Goal: Task Accomplishment & Management: Manage account settings

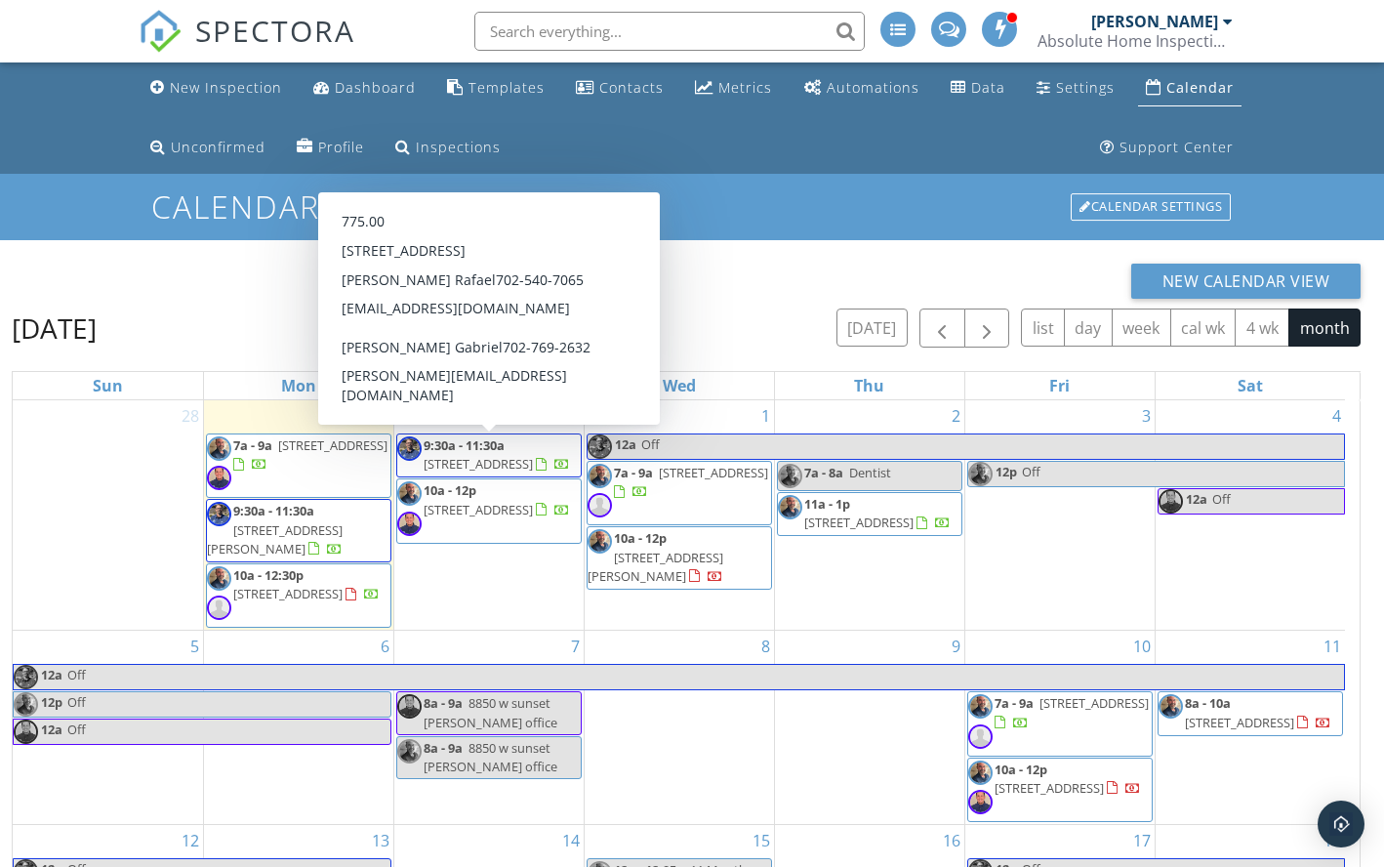
click at [483, 615] on div "30 9:30a - 11:30a 8272 Beaverbrook Way, Las Vegas 89123 10a - 12p 2525 Great Au…" at bounding box center [488, 514] width 189 height 229
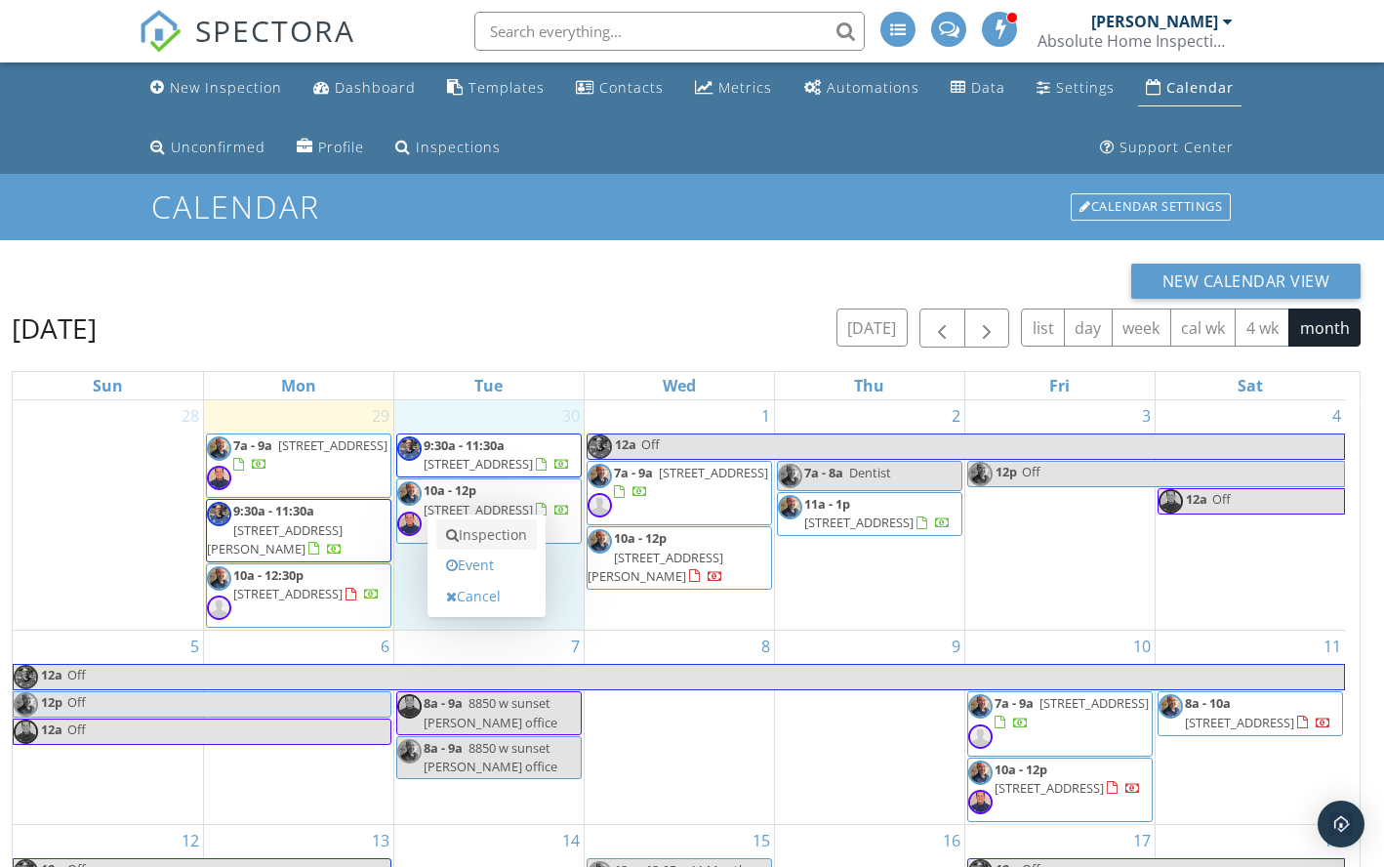
click at [486, 534] on link "Inspection" at bounding box center [486, 534] width 101 height 31
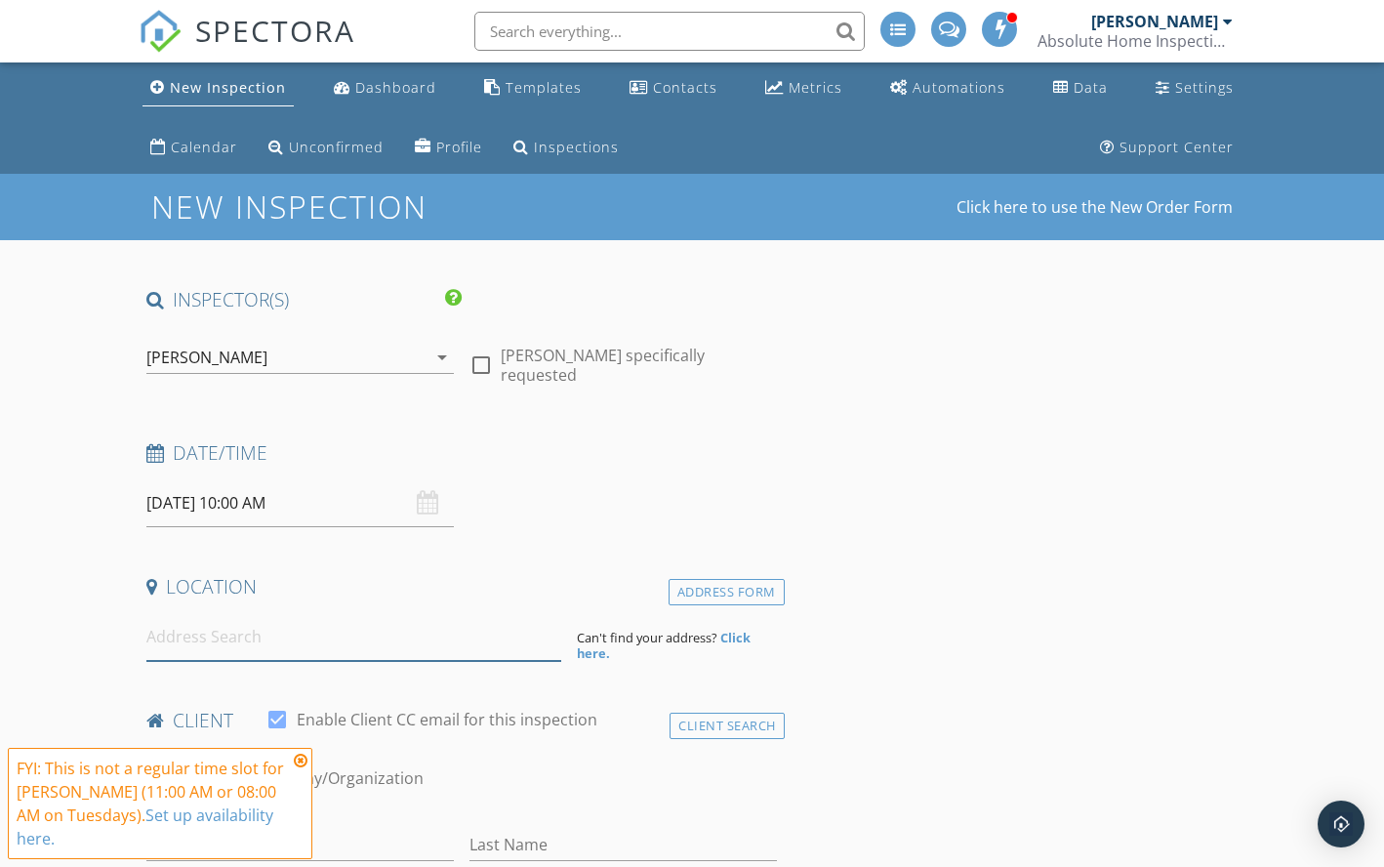
click at [188, 635] on input at bounding box center [353, 637] width 415 height 48
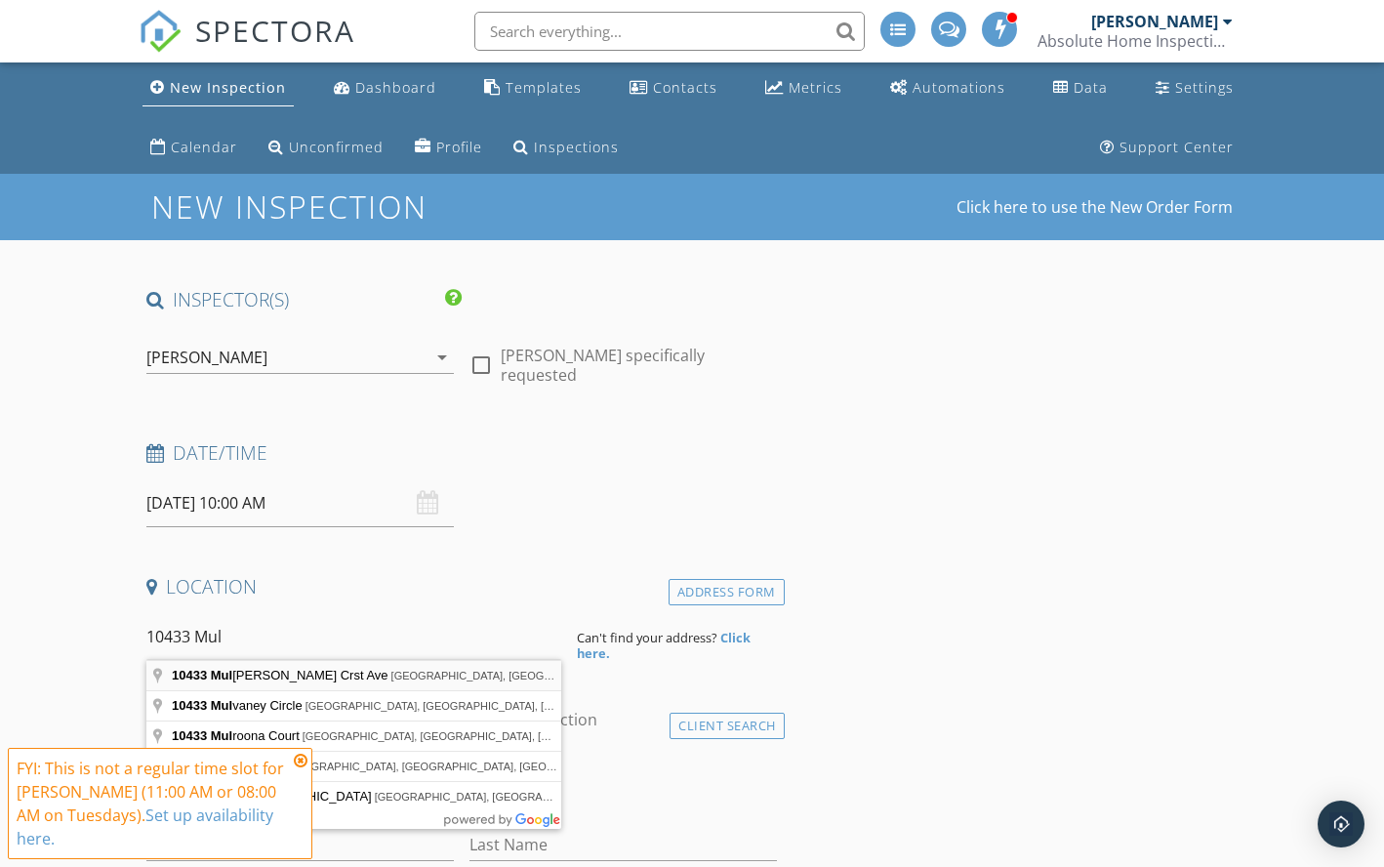
type input "10433 Mulberry Crst Ave, Las Vegas, NV, USA"
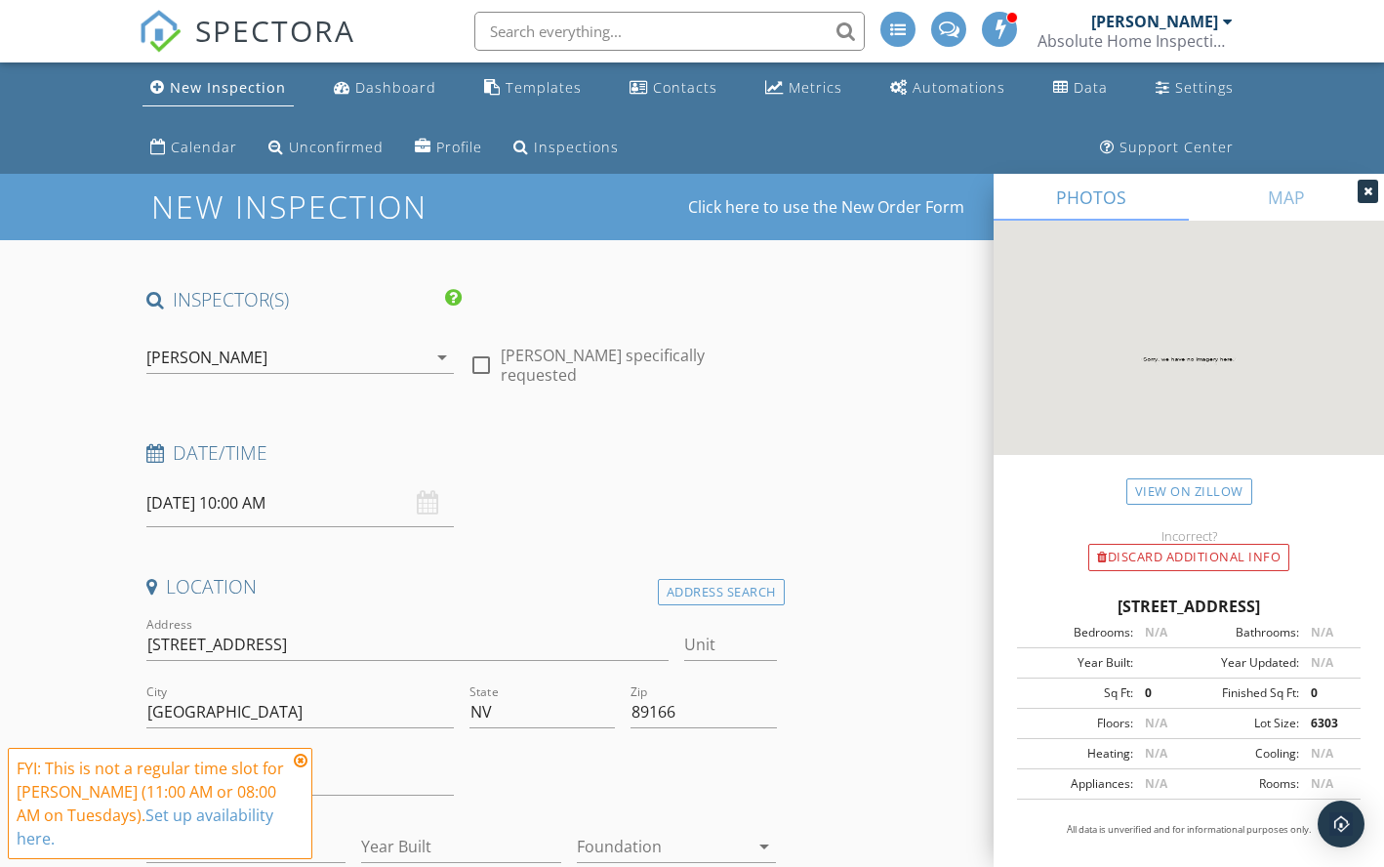
click at [301, 758] on icon at bounding box center [301, 760] width 14 height 16
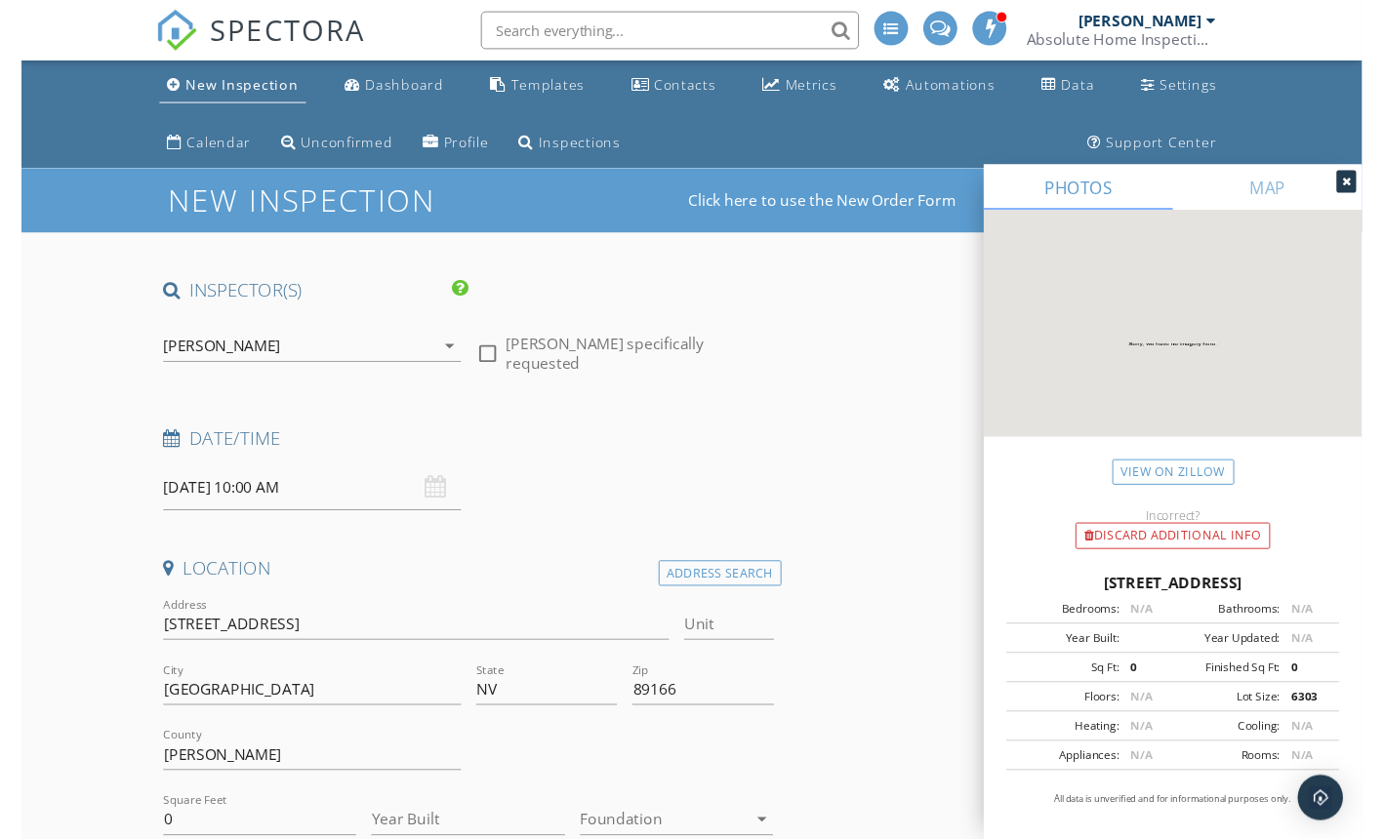
scroll to position [361, 0]
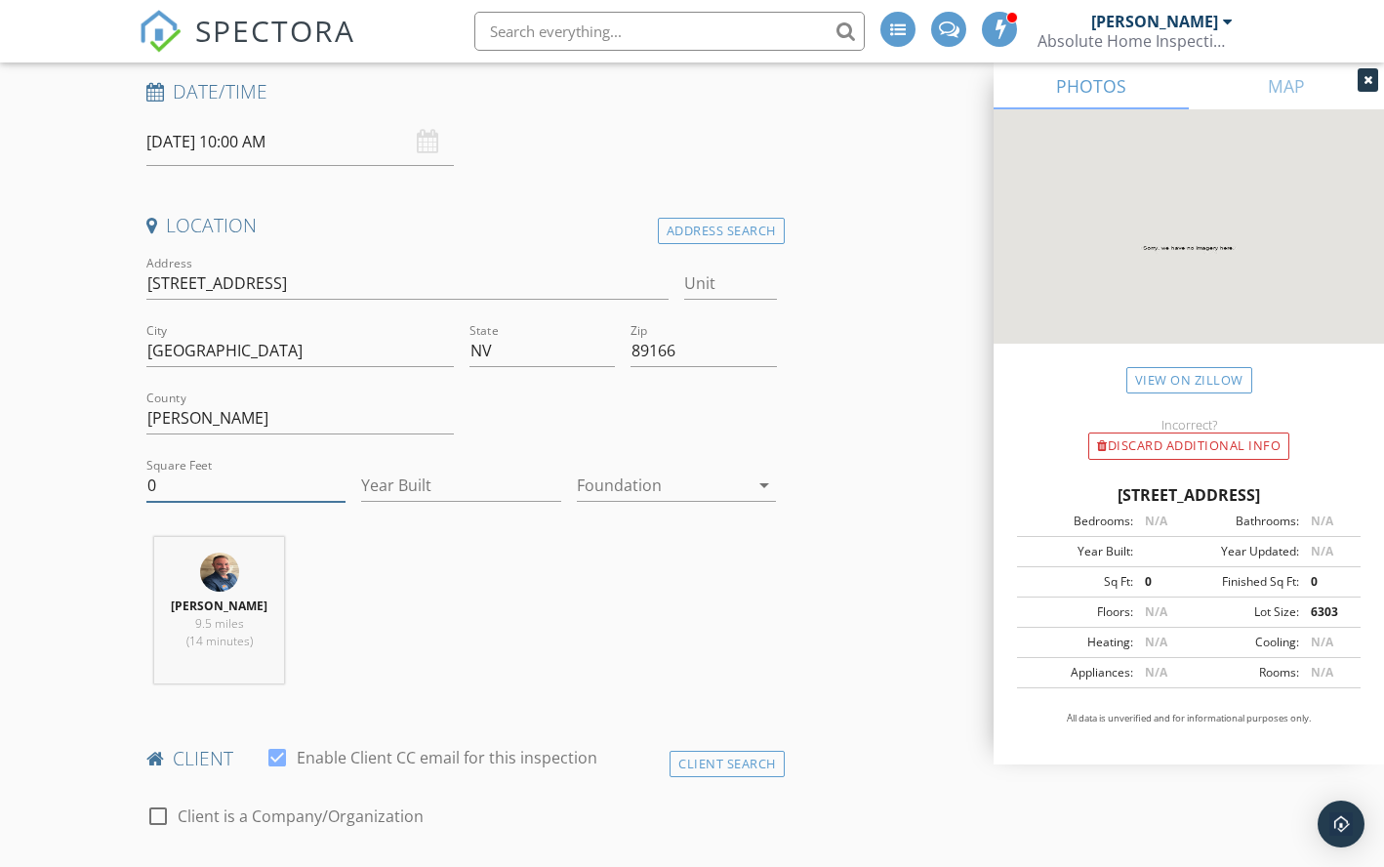
click at [209, 474] on input "0" at bounding box center [246, 485] width 200 height 32
type input "2179"
click at [374, 482] on input "Year Built" at bounding box center [461, 485] width 200 height 32
type input "2025"
click at [655, 469] on div at bounding box center [663, 484] width 173 height 31
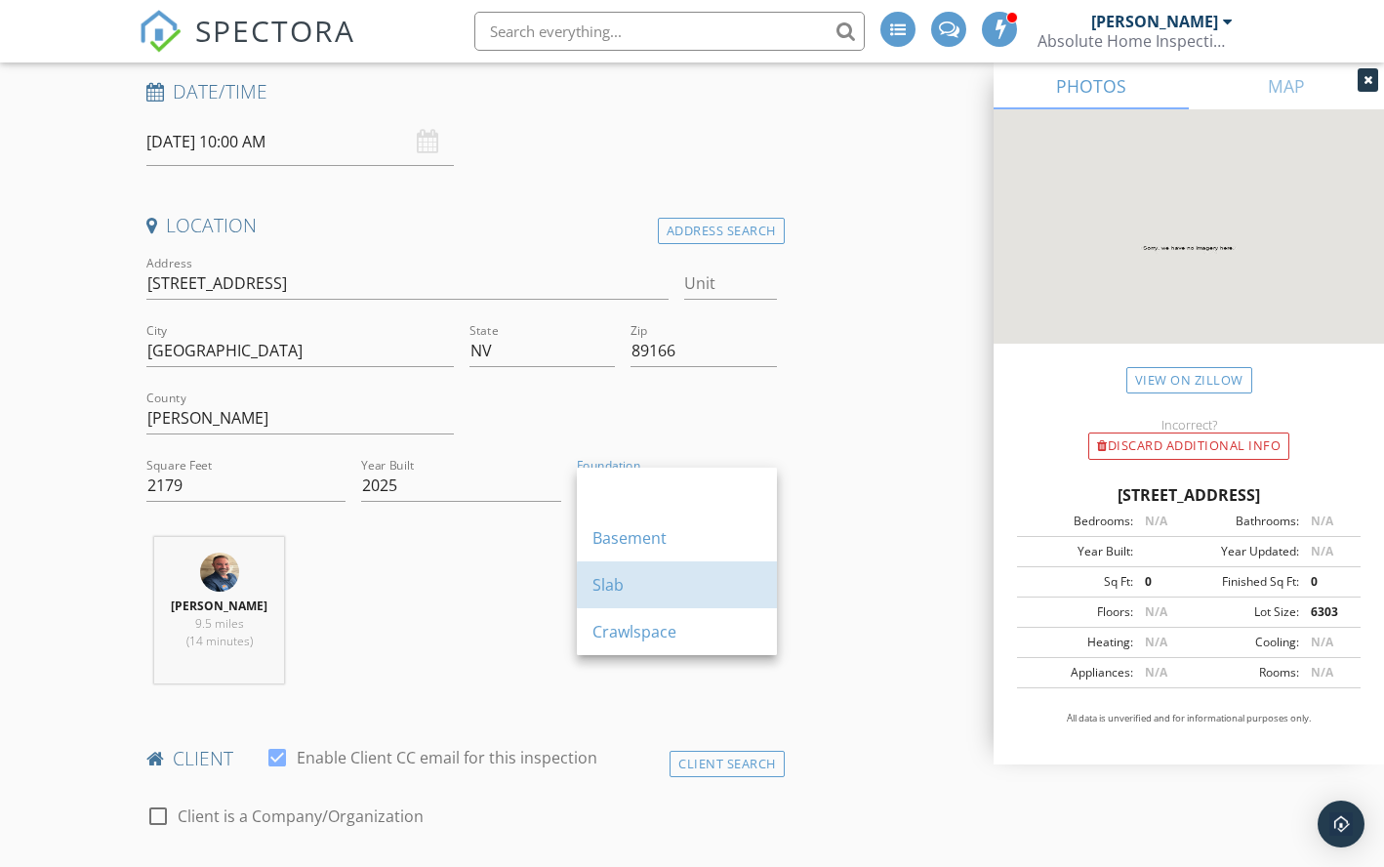
drag, startPoint x: 657, startPoint y: 577, endPoint x: 647, endPoint y: 585, distance: 12.5
click at [656, 578] on div "Slab" at bounding box center [676, 584] width 169 height 23
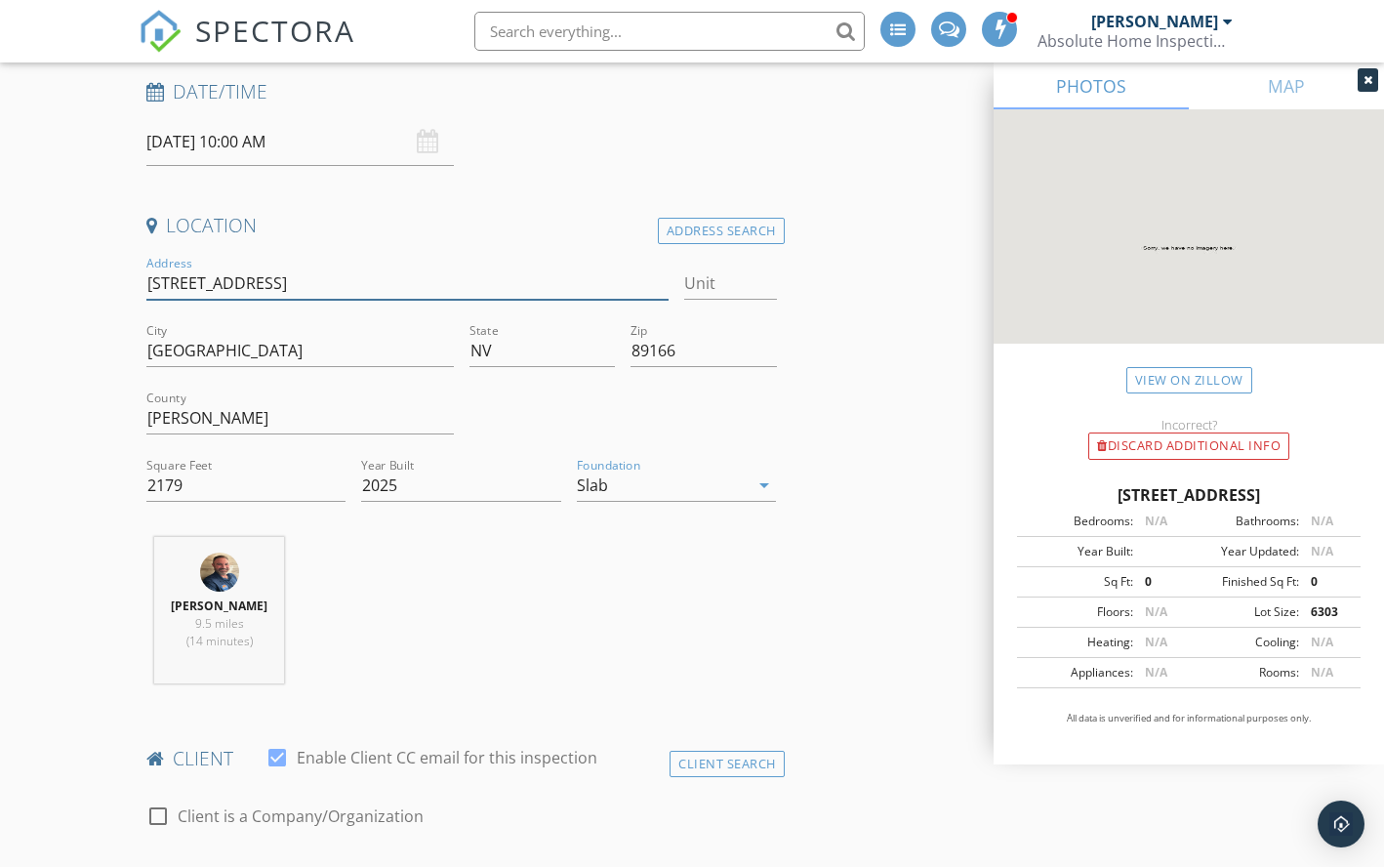
drag, startPoint x: 301, startPoint y: 280, endPoint x: 89, endPoint y: 273, distance: 211.9
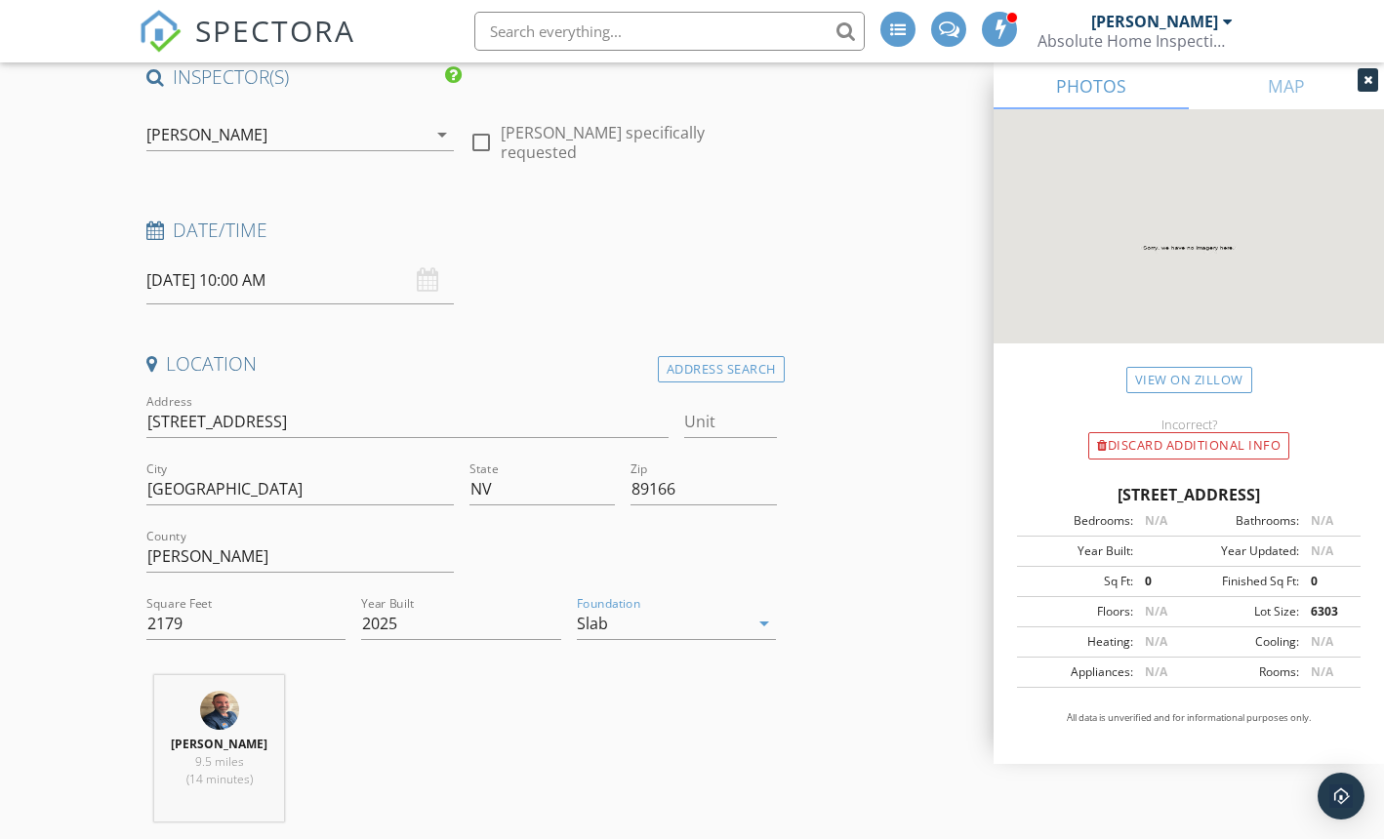
scroll to position [624, 0]
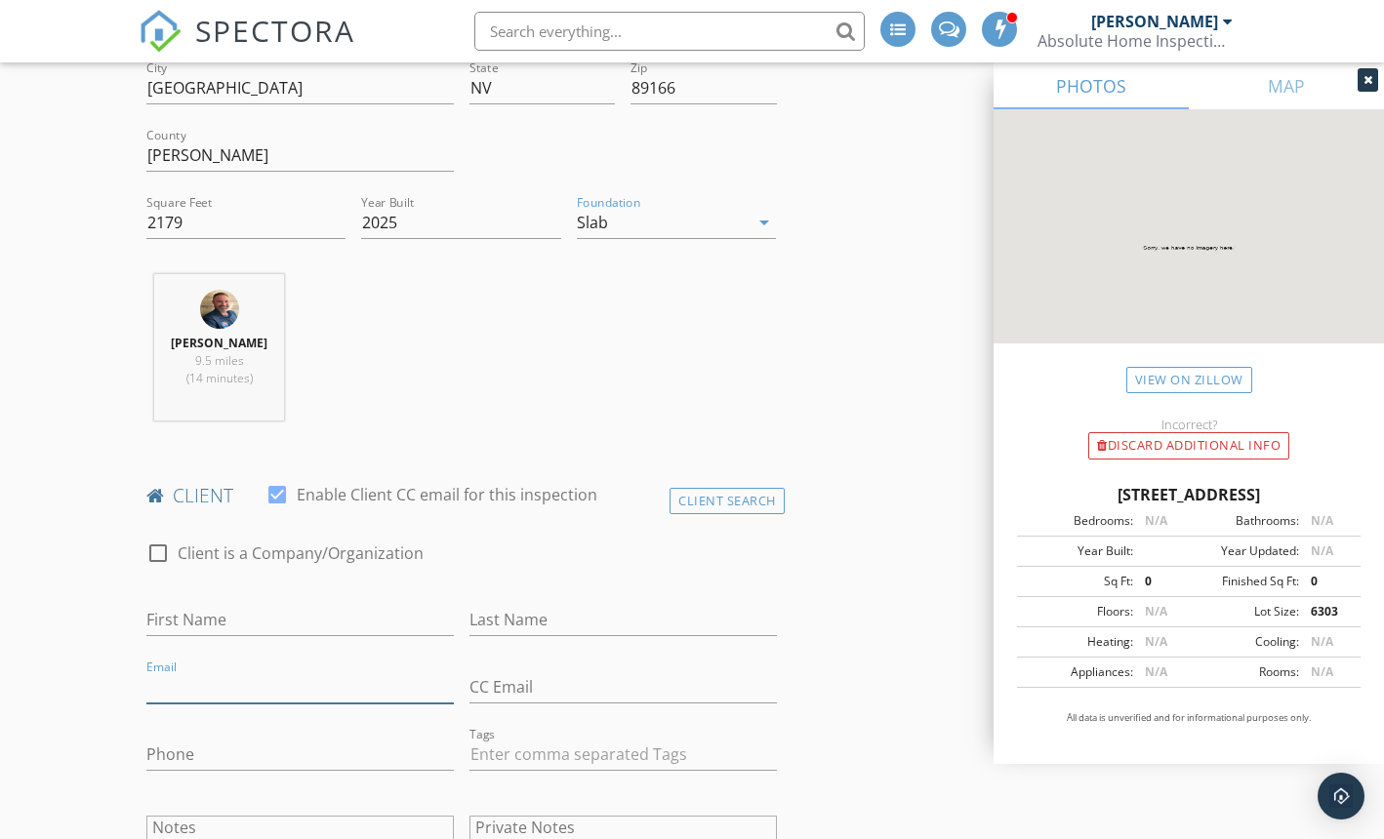
paste input "ws9615@verizon.net"
type input "ws9615@verizon.net"
paste input "[EMAIL_ADDRESS][DOMAIN_NAME]"
type input "[EMAIL_ADDRESS][DOMAIN_NAME]"
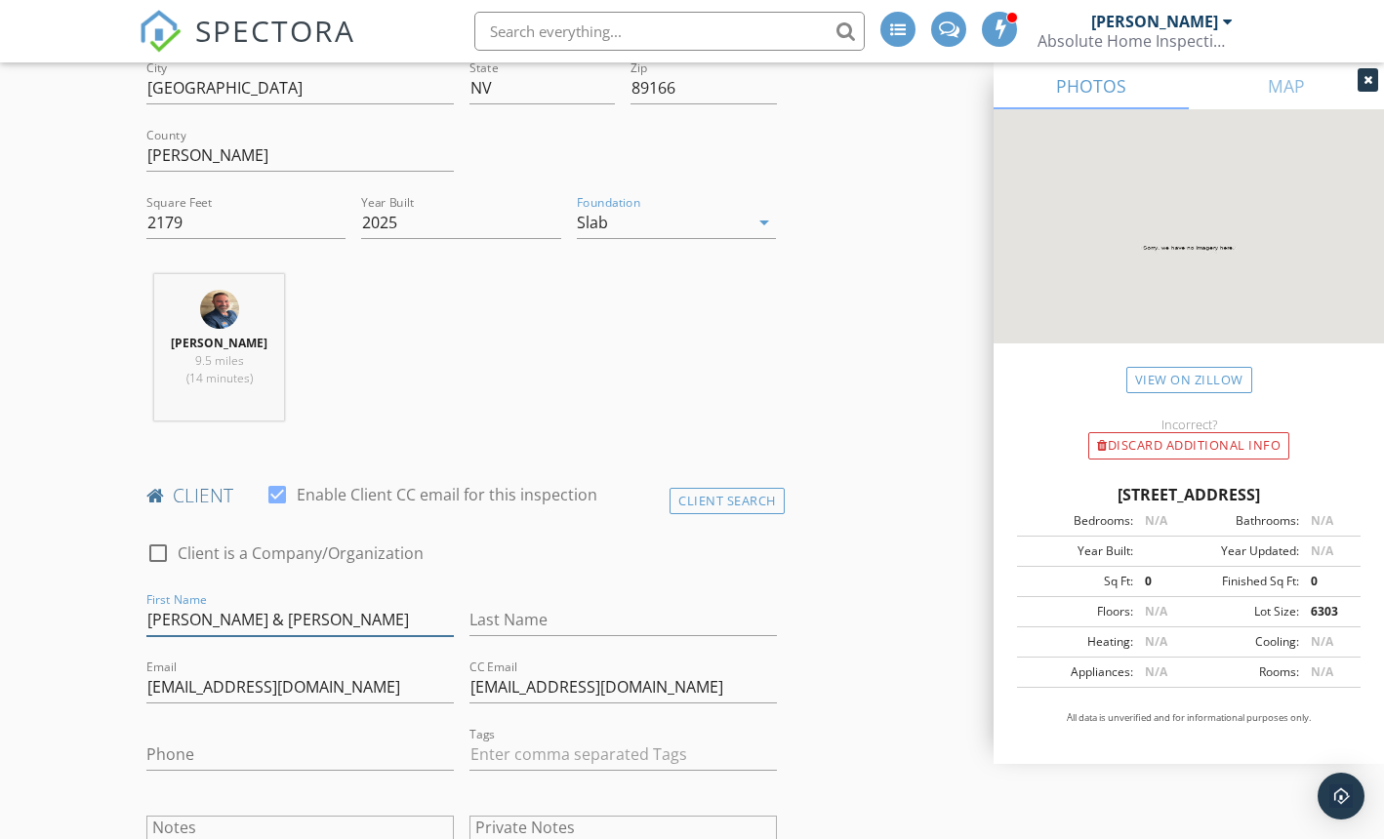
type input "[PERSON_NAME] & [PERSON_NAME]"
type input "[PERSON_NAME]"
click at [282, 613] on input "[PERSON_NAME] & [PERSON_NAME]" at bounding box center [299, 620] width 307 height 32
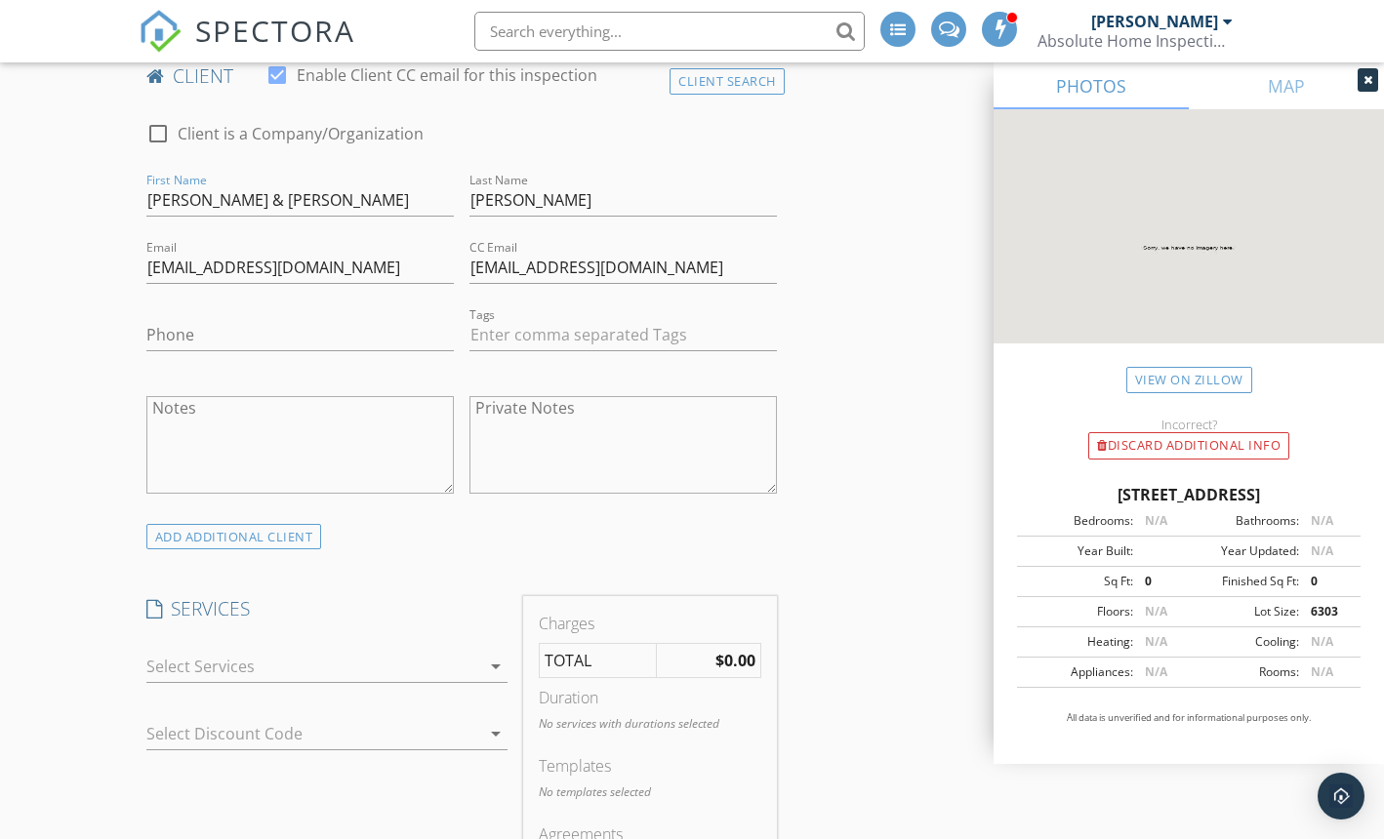
click at [269, 666] on div at bounding box center [313, 666] width 334 height 31
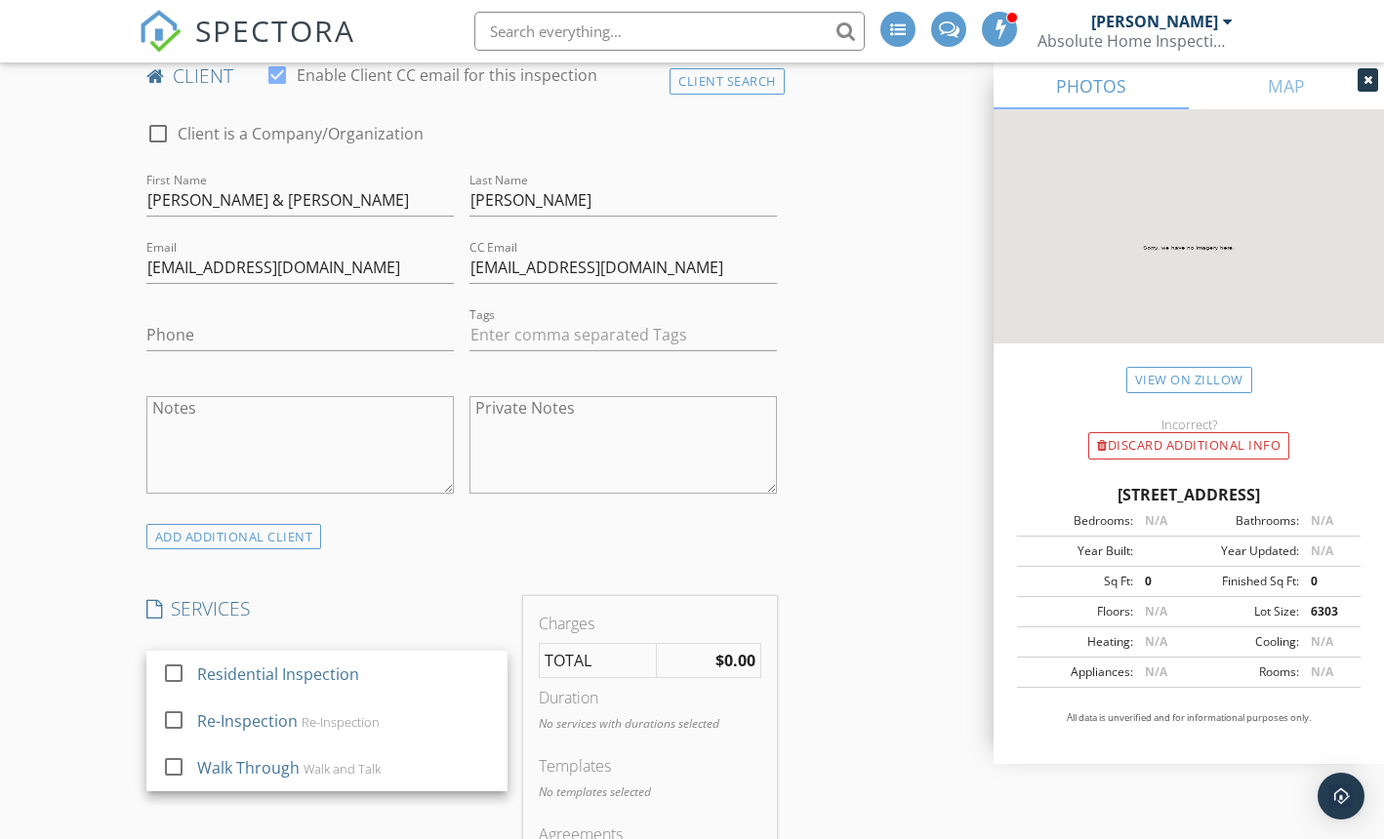
click at [269, 666] on div "Residential Inspection" at bounding box center [278, 674] width 162 height 23
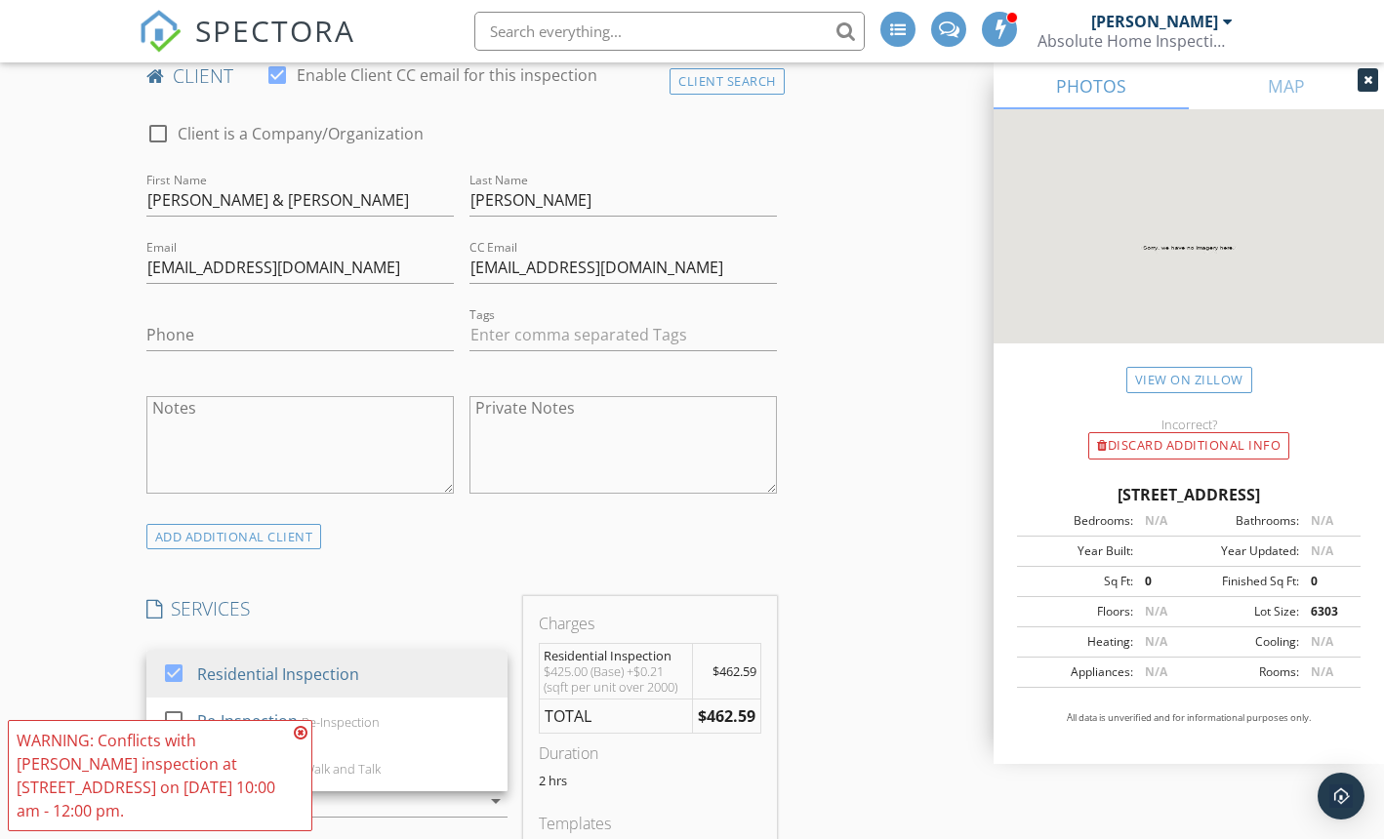
click at [302, 733] on icon at bounding box center [301, 733] width 14 height 16
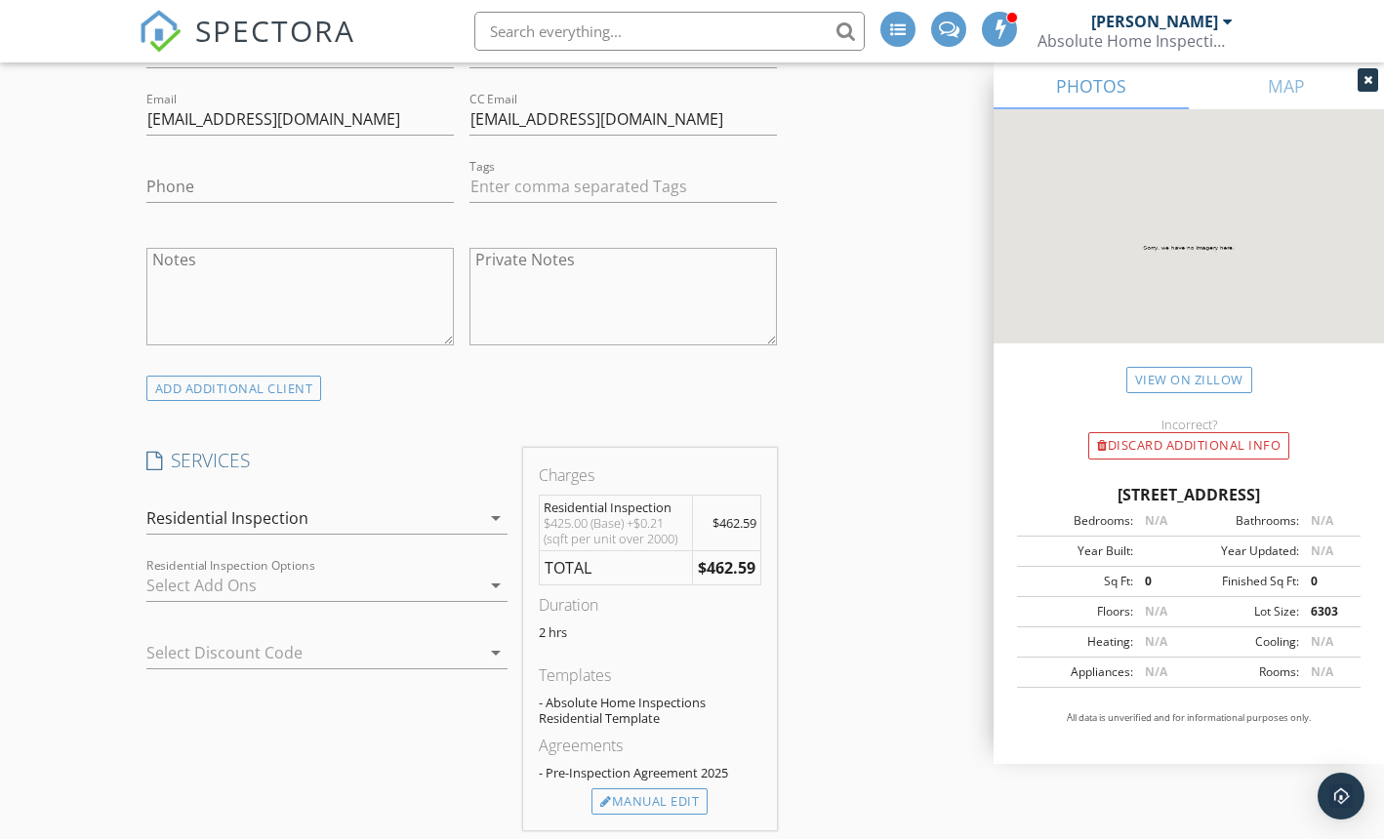
scroll to position [2047, 0]
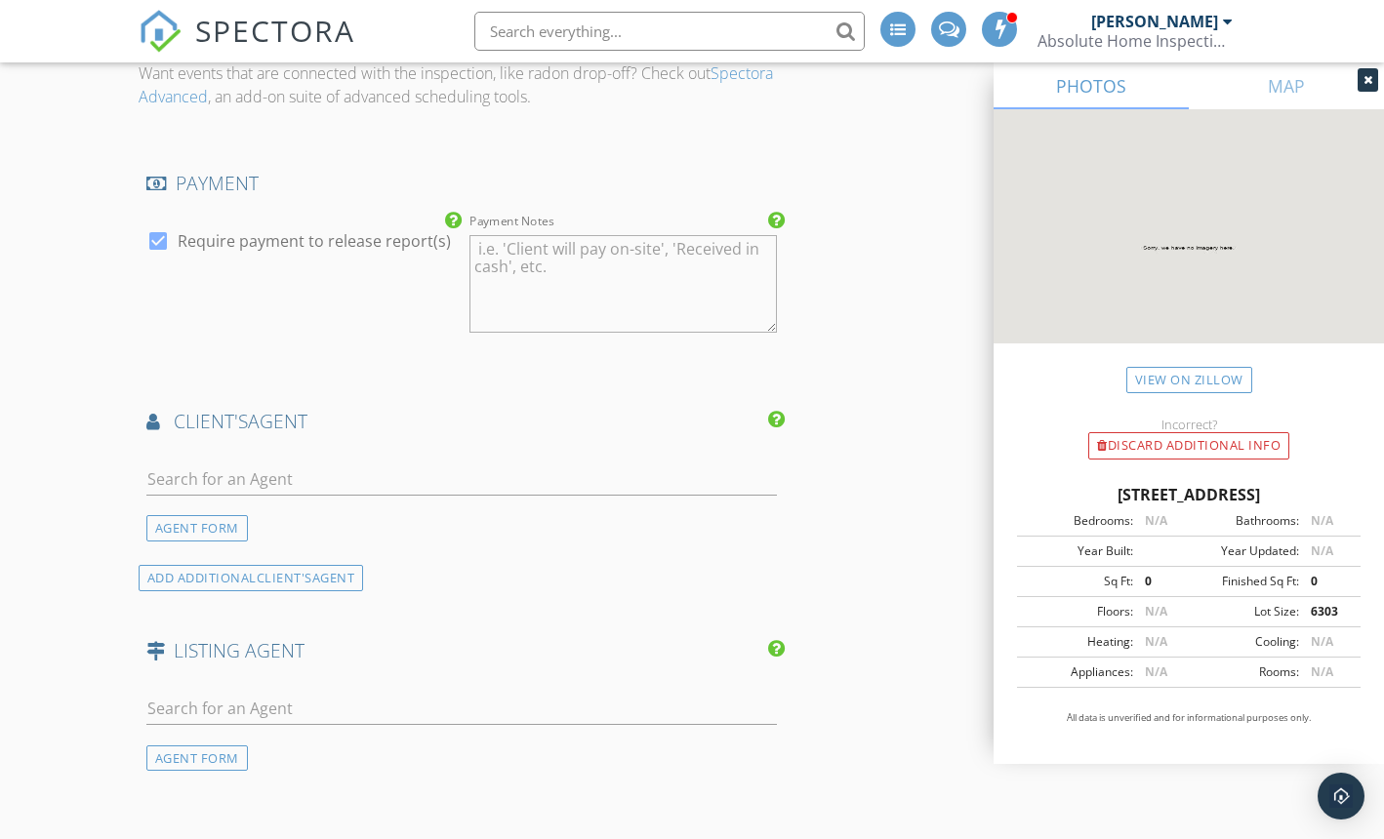
click at [829, 616] on div "INSPECTOR(S) check_box Jason Henderson PRIMARY check_box_outline_blank Gabriel …" at bounding box center [692, 69] width 1107 height 3660
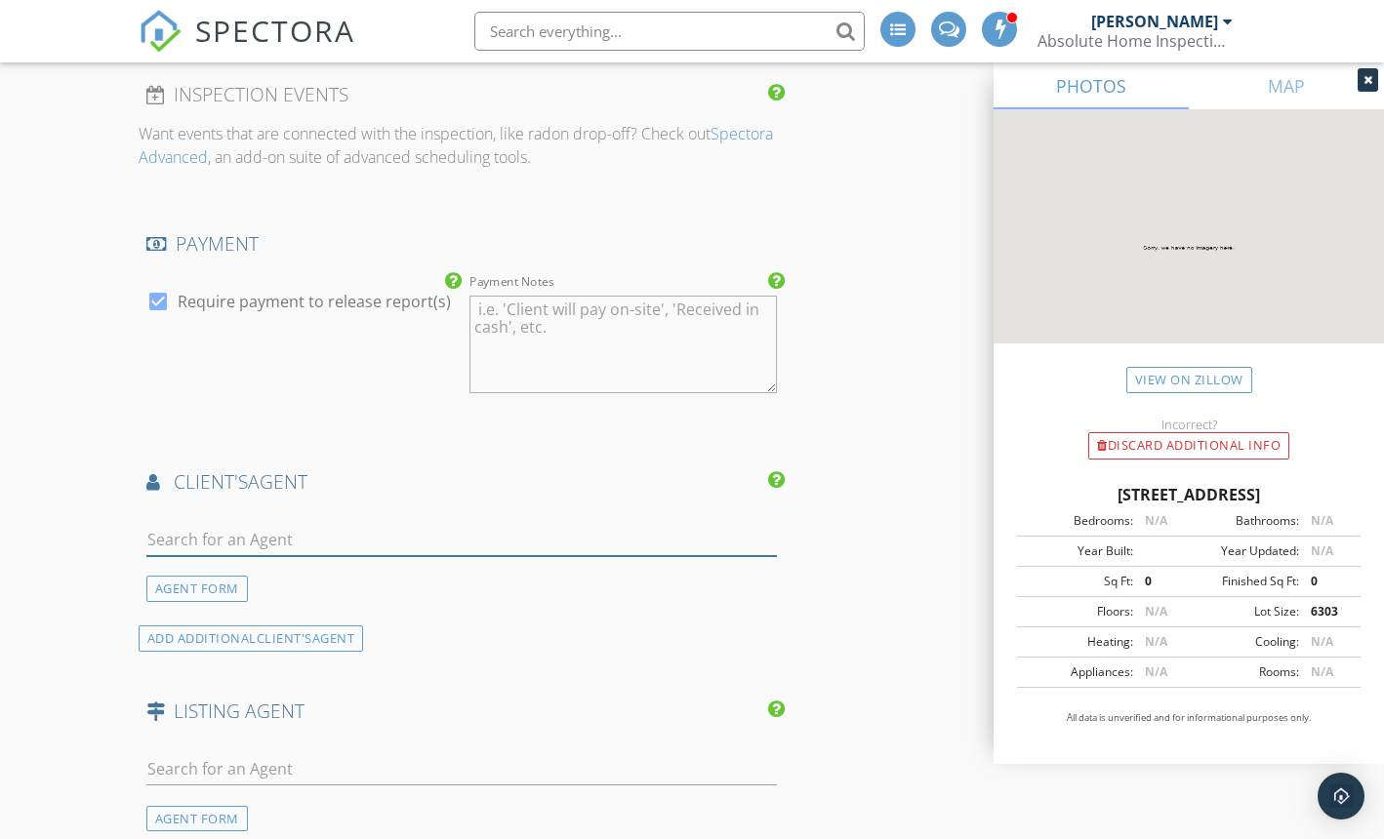
click at [232, 543] on input "text" at bounding box center [461, 540] width 630 height 32
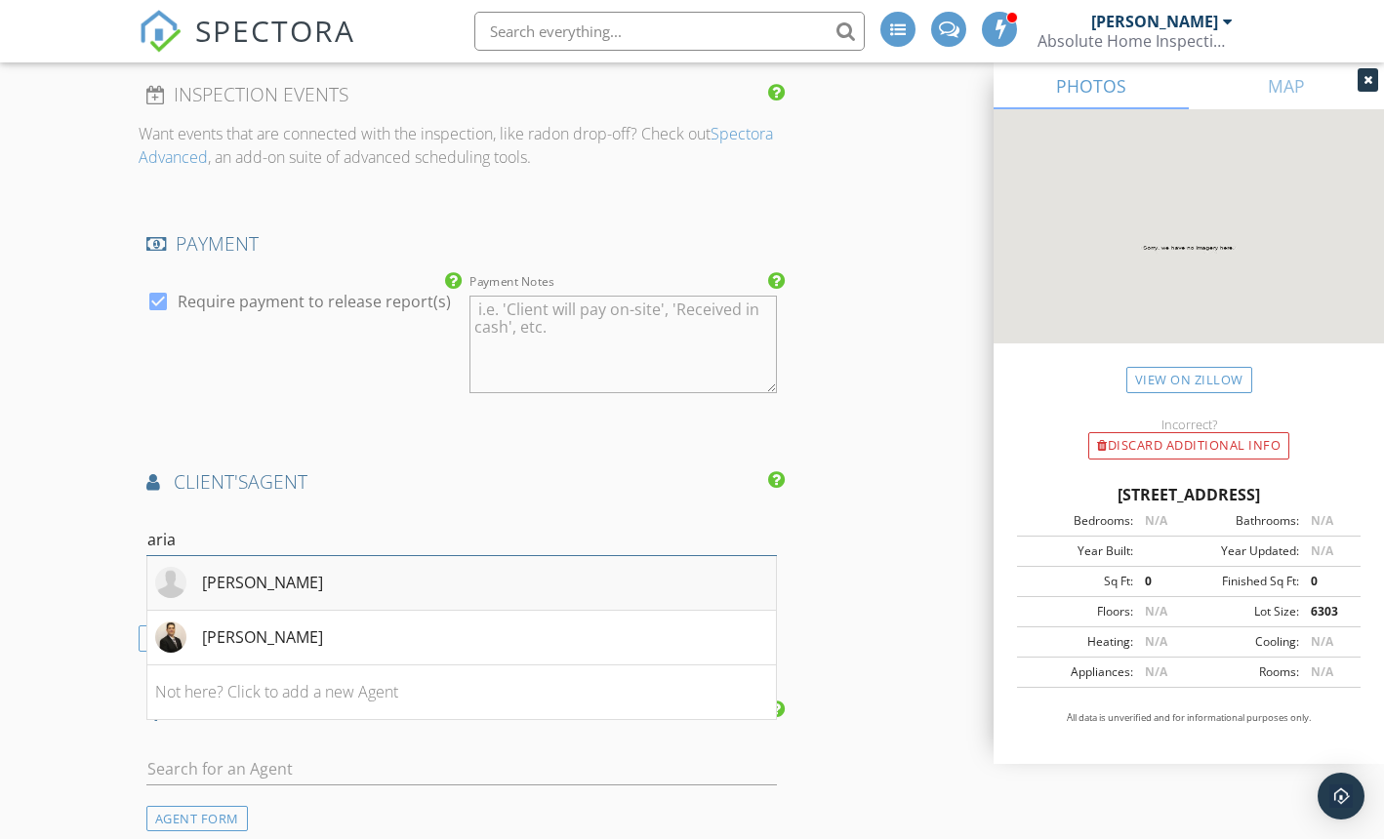
type input "aria"
click at [280, 574] on div "[PERSON_NAME]" at bounding box center [262, 582] width 121 height 23
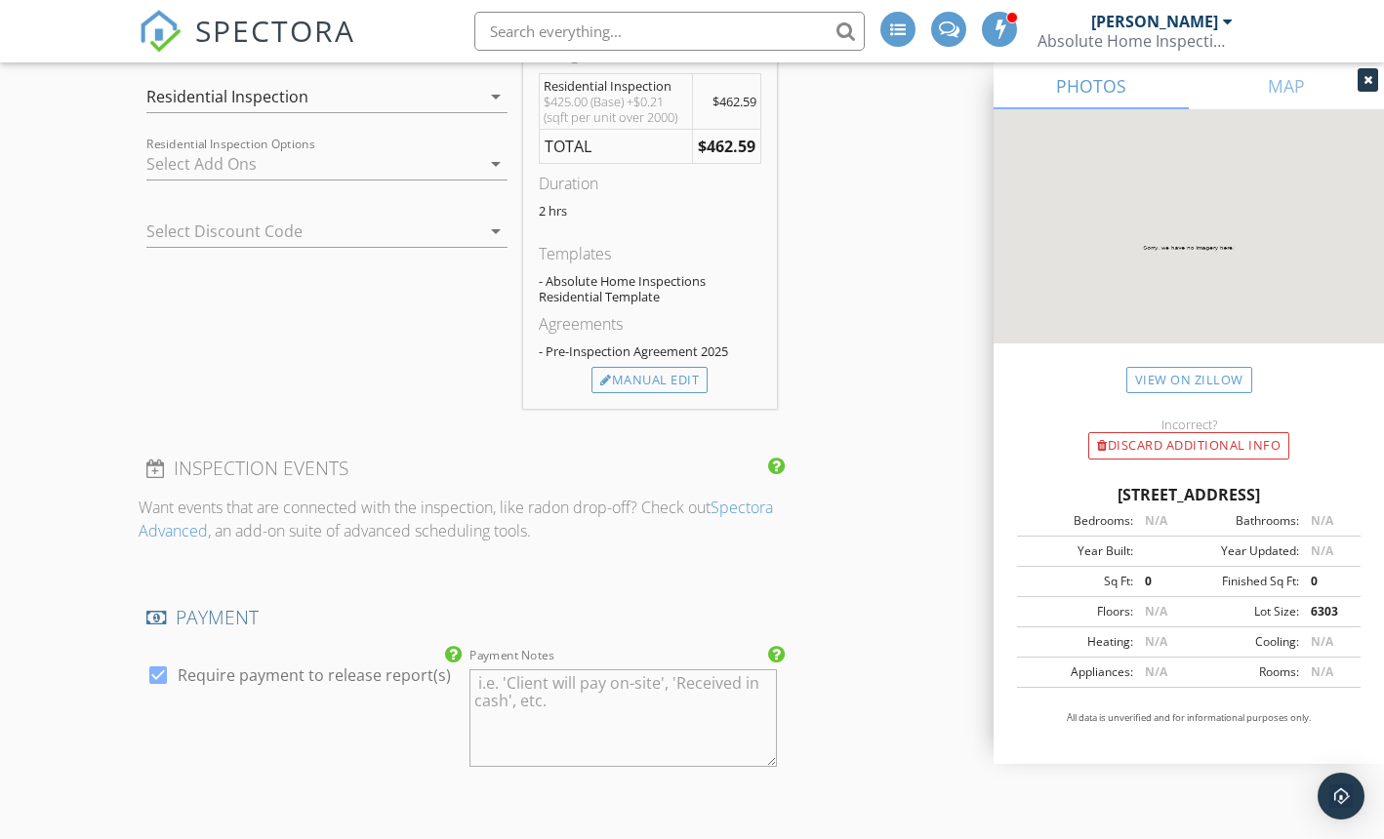
scroll to position [1576, 0]
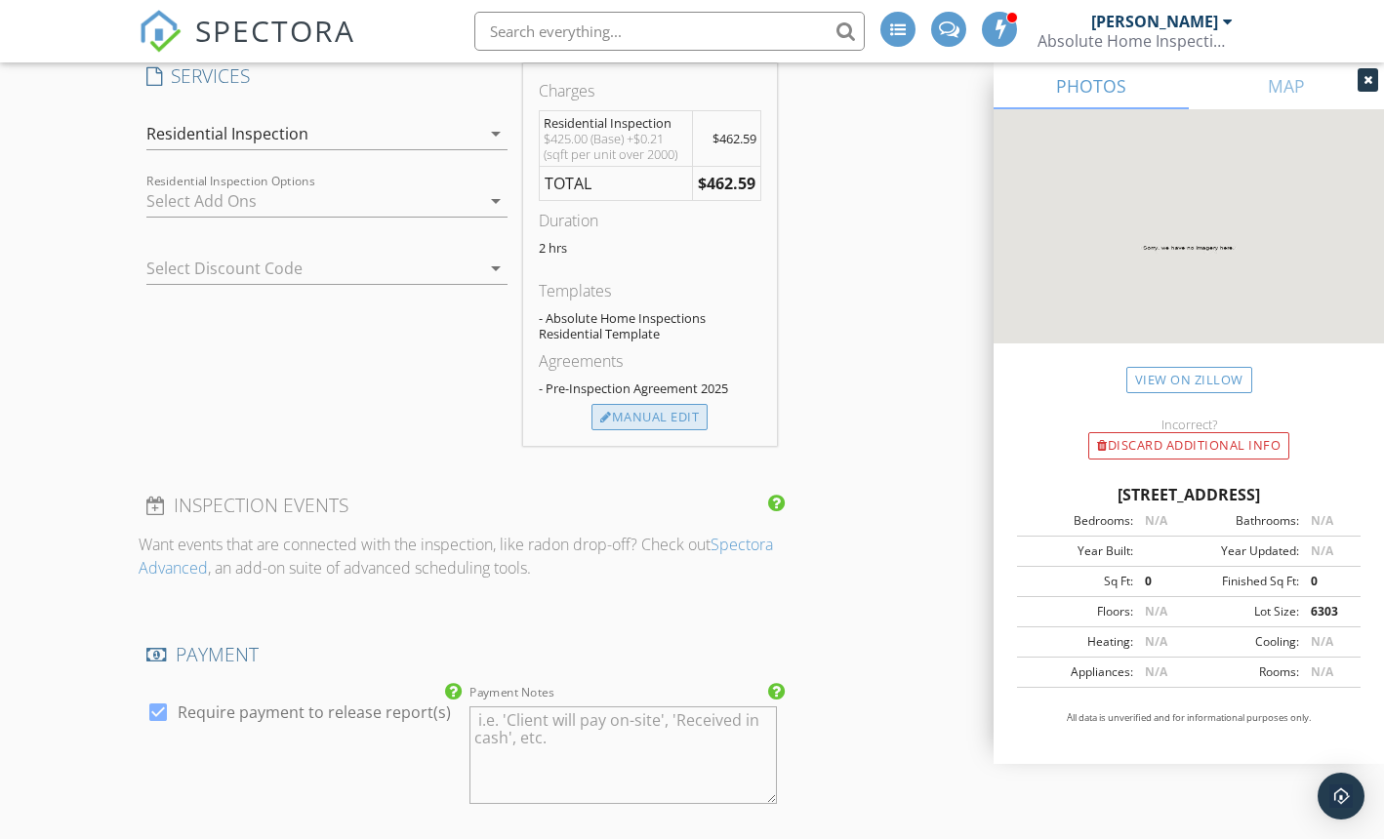
click at [613, 412] on div "Manual Edit" at bounding box center [649, 417] width 116 height 27
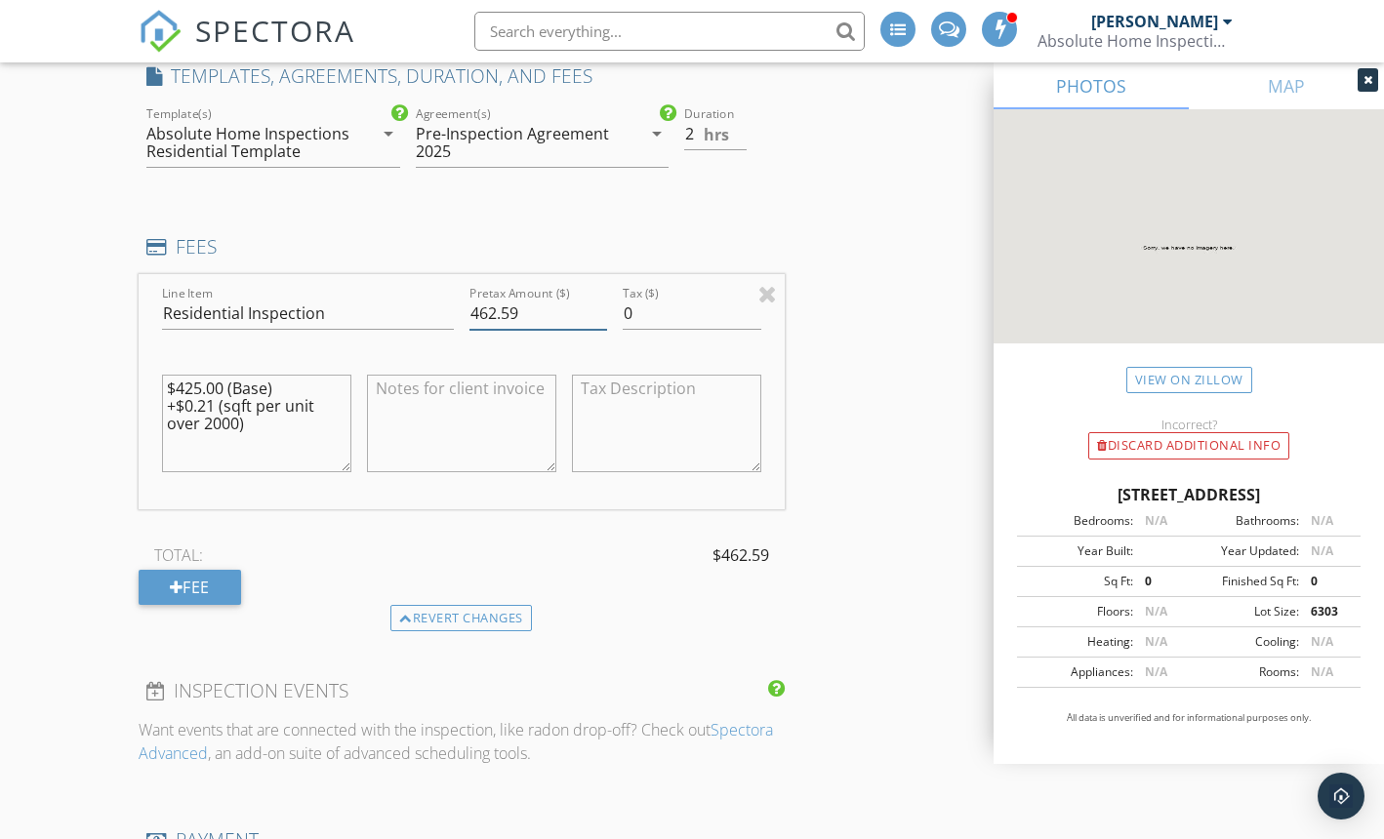
click at [533, 311] on input "462.59" at bounding box center [538, 314] width 138 height 32
type input "460"
click at [63, 444] on div "New Inspection Click here to use the New Order Form INSPECTOR(S) check_box Jaso…" at bounding box center [692, 786] width 1384 height 4376
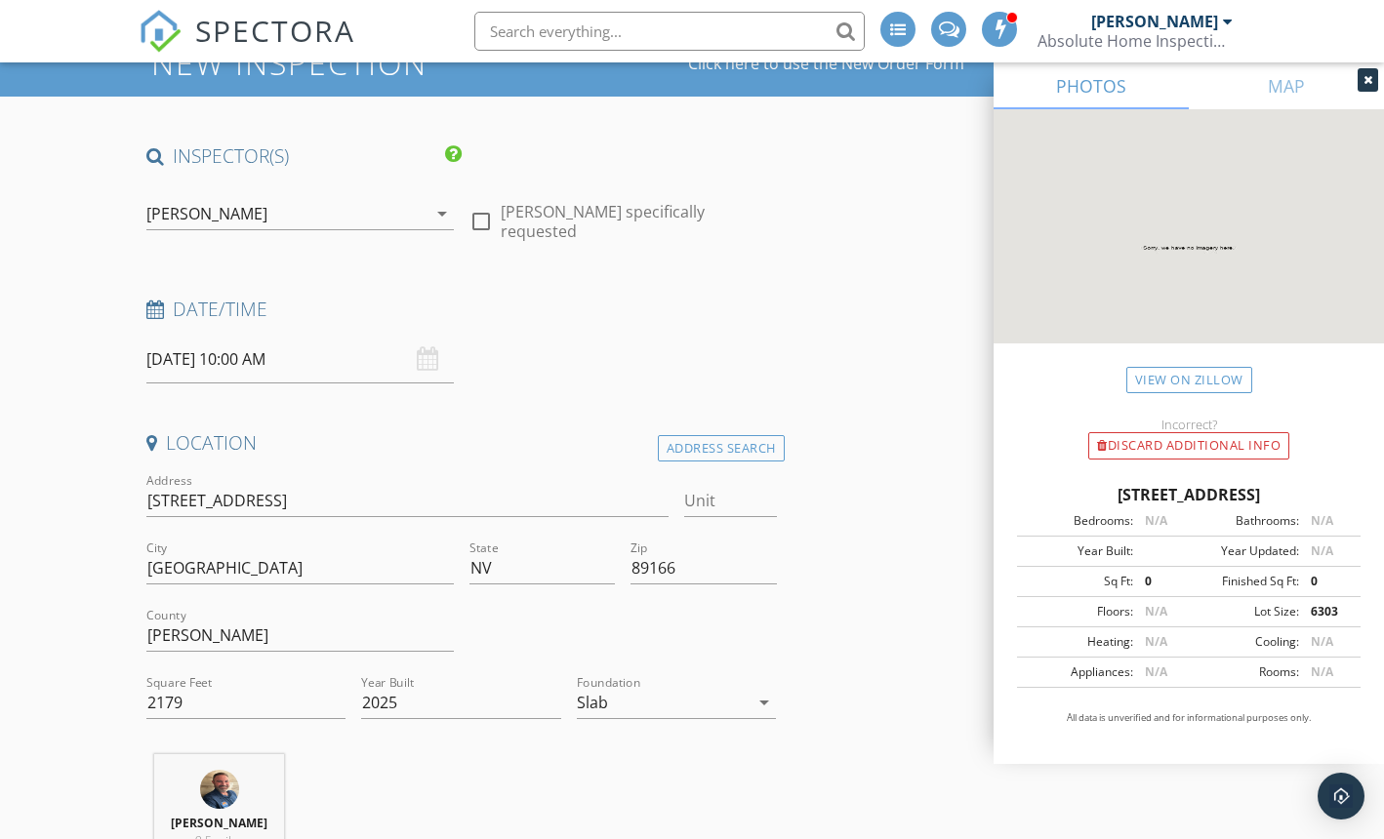
scroll to position [140, 0]
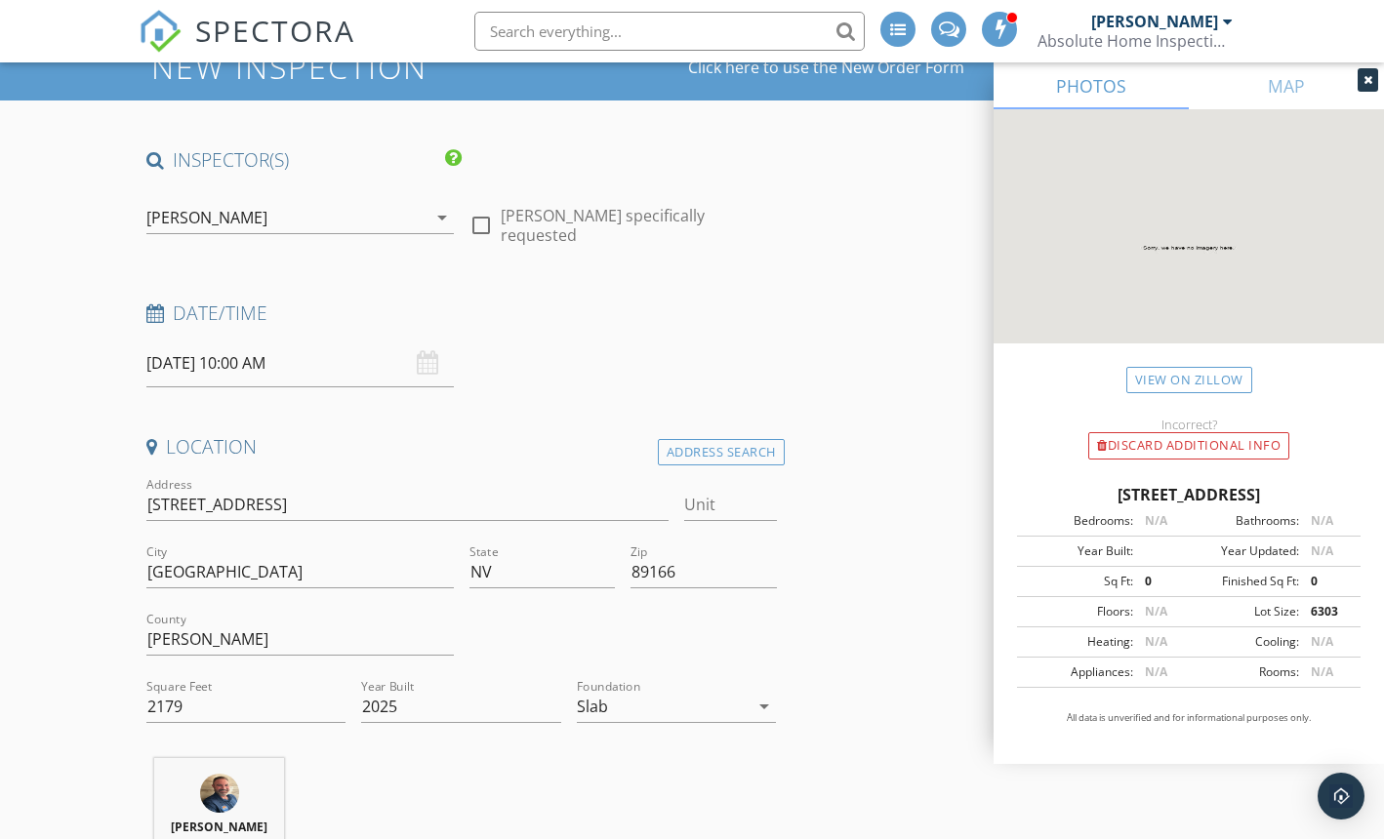
click at [202, 359] on input "09/30/2025 10:00 AM" at bounding box center [299, 364] width 307 height 48
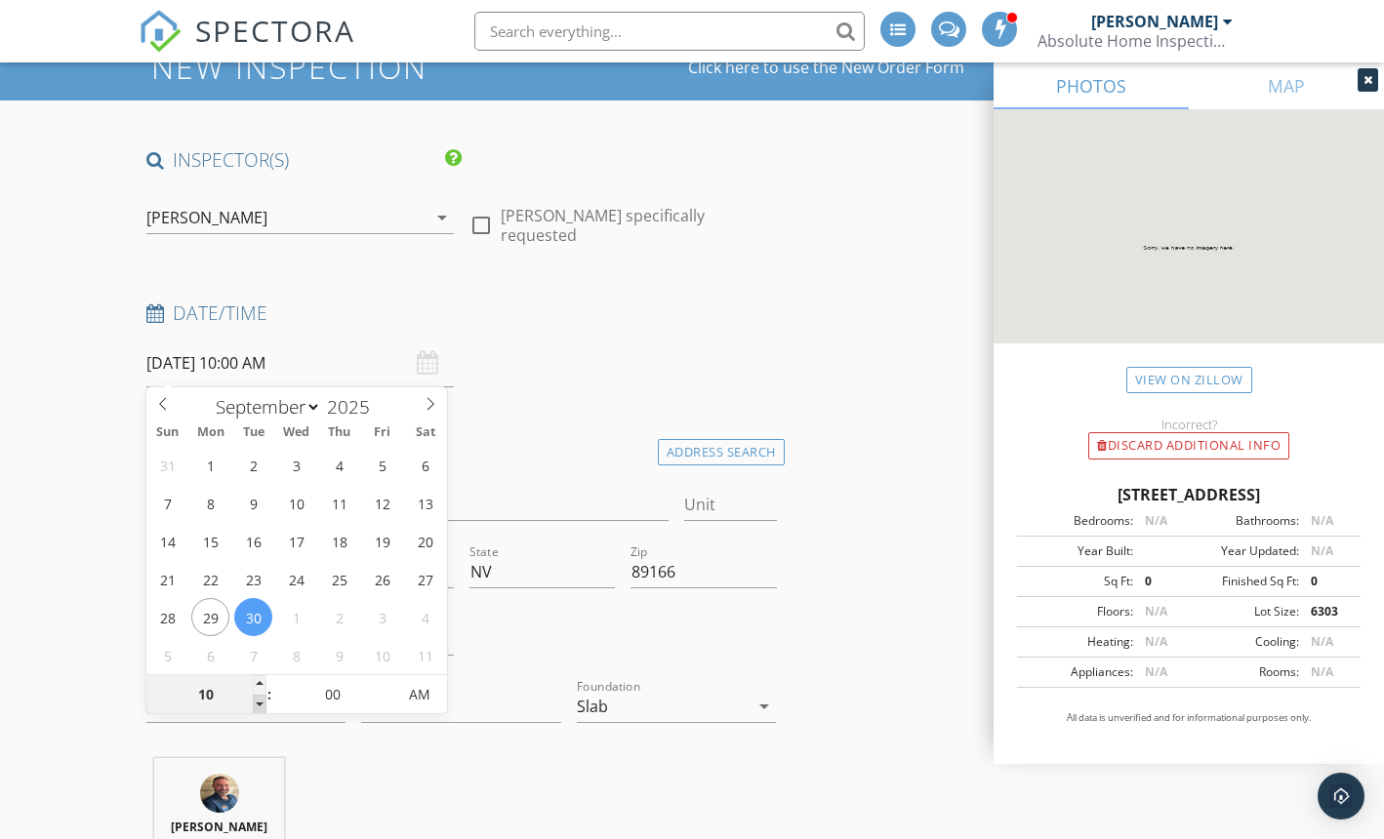
type input "09"
type input "09/30/2025 9:00 AM"
click at [260, 699] on span at bounding box center [260, 705] width 14 height 20
type input "08"
type input "09/30/2025 8:00 AM"
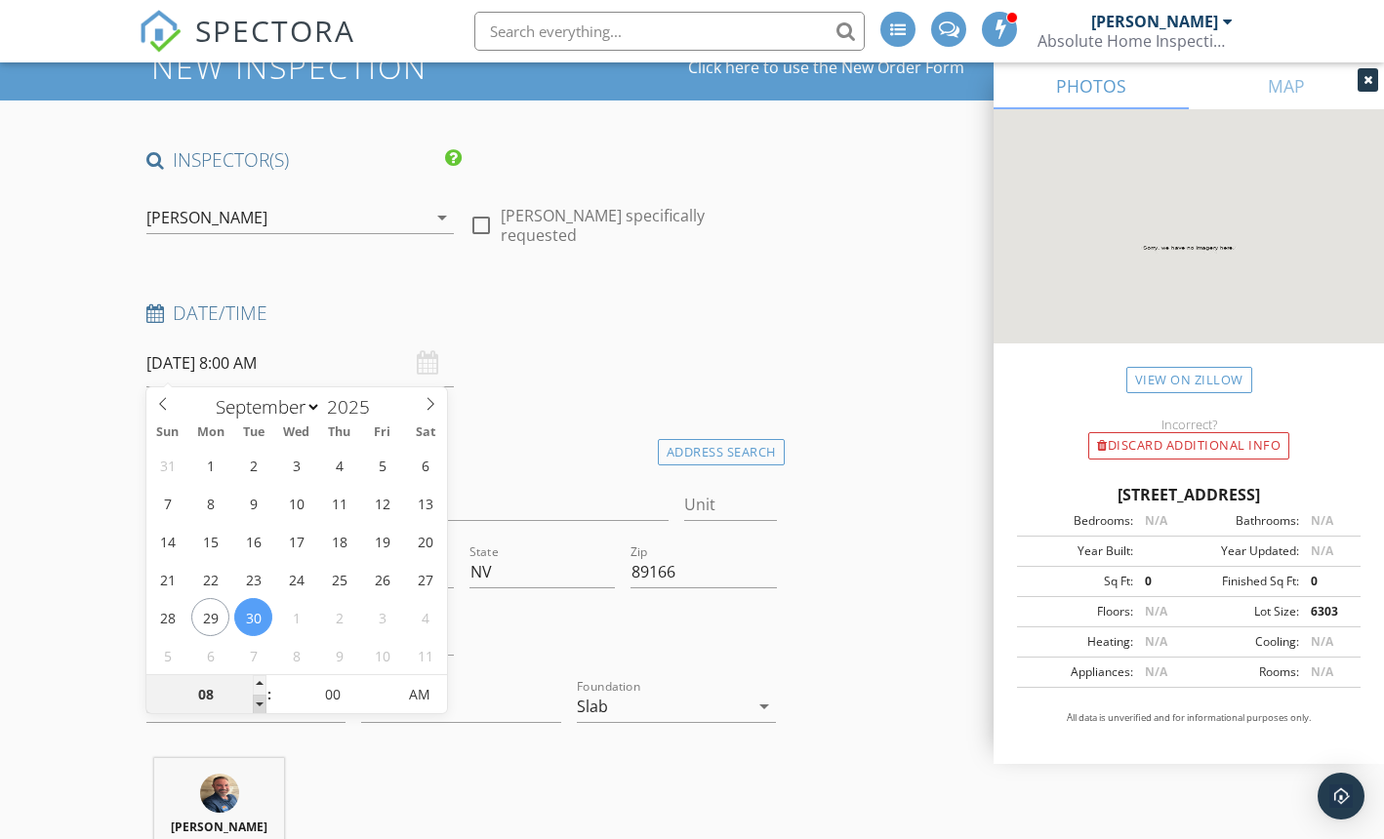
click at [260, 699] on span at bounding box center [260, 705] width 14 height 20
type input "07"
type input "09/30/2025 7:00 AM"
click at [260, 699] on span at bounding box center [260, 705] width 14 height 20
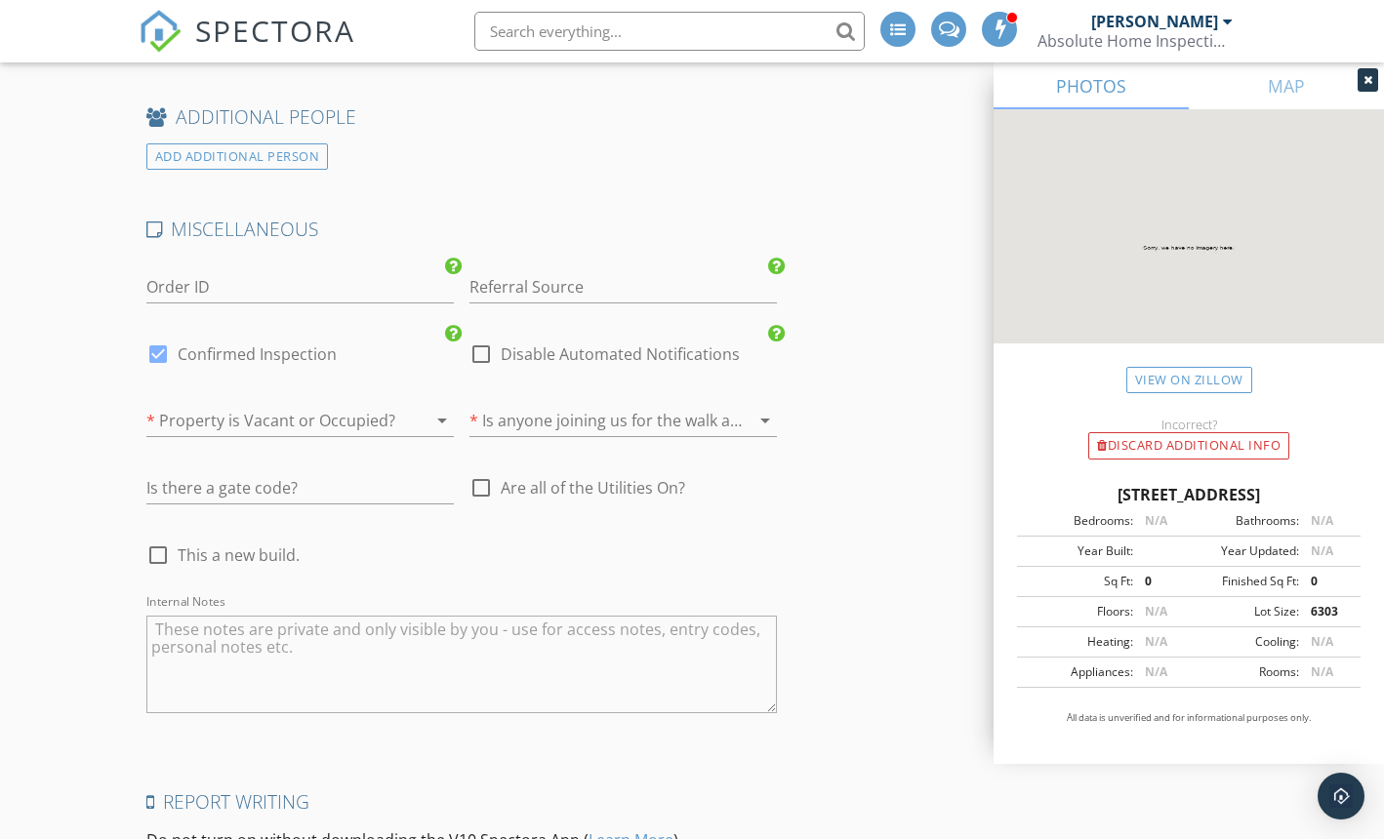
scroll to position [3367, 0]
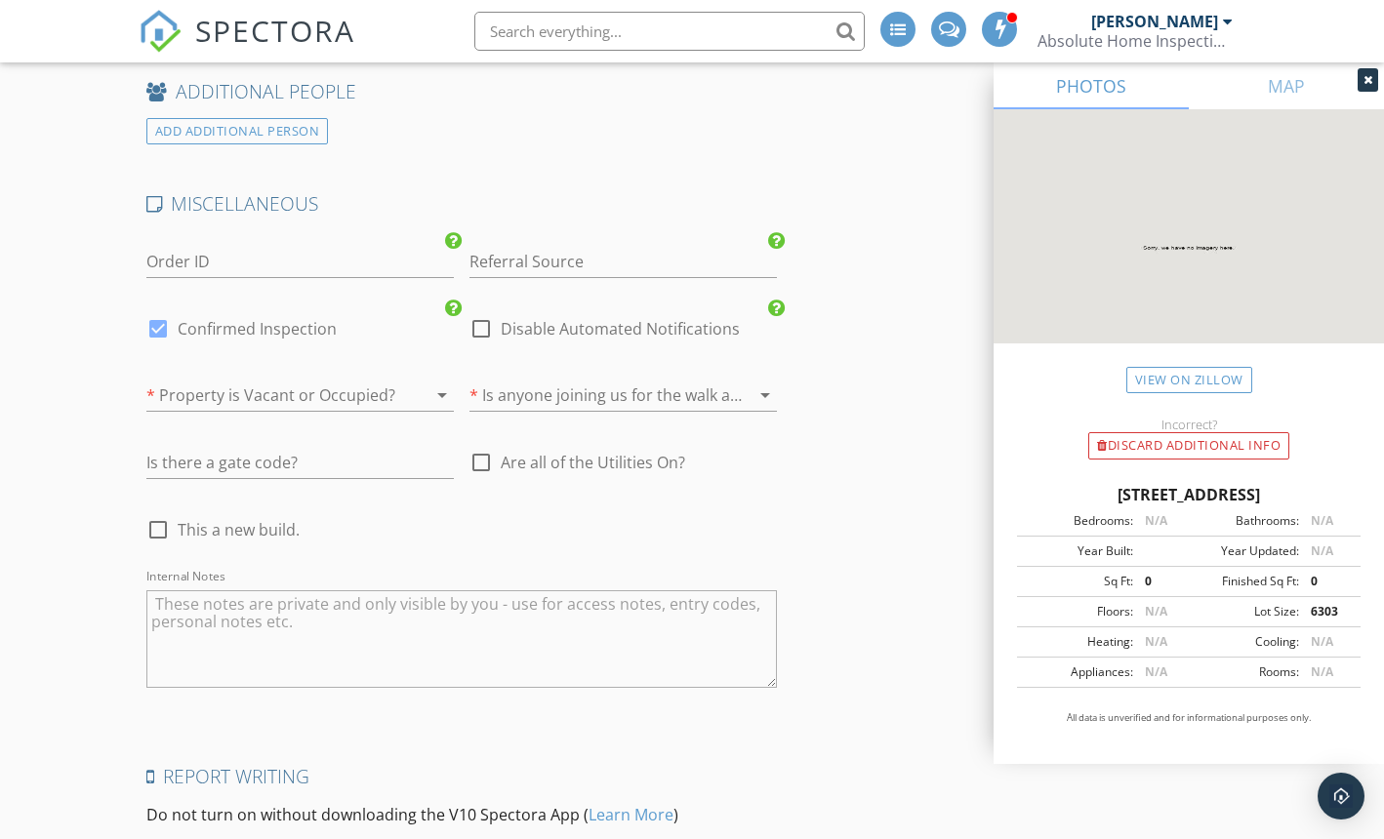
drag, startPoint x: 155, startPoint y: 519, endPoint x: 172, endPoint y: 511, distance: 18.3
click at [155, 519] on div at bounding box center [158, 529] width 33 height 33
checkbox input "true"
click at [212, 391] on div at bounding box center [272, 395] width 253 height 31
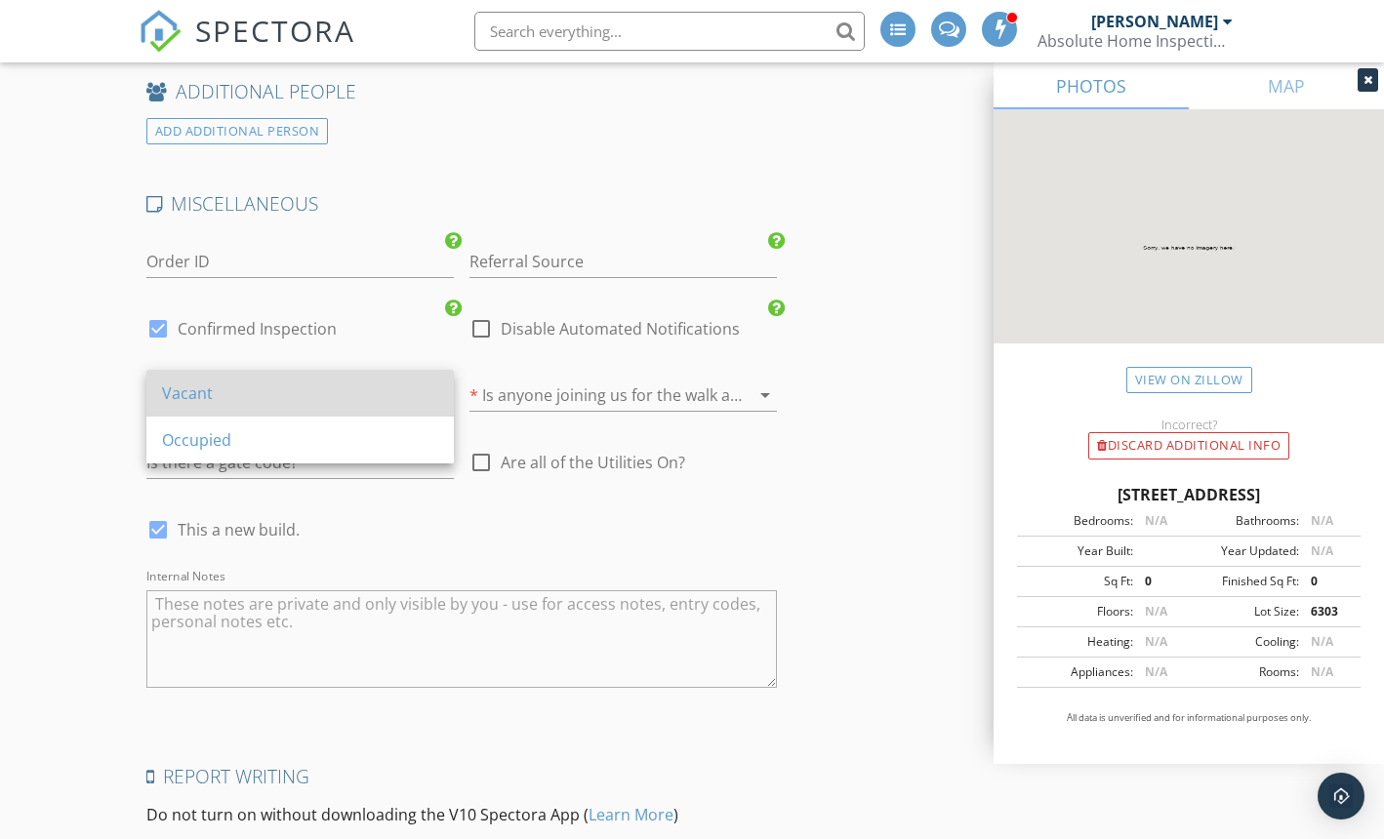
click at [214, 402] on div "Vacant" at bounding box center [300, 393] width 276 height 23
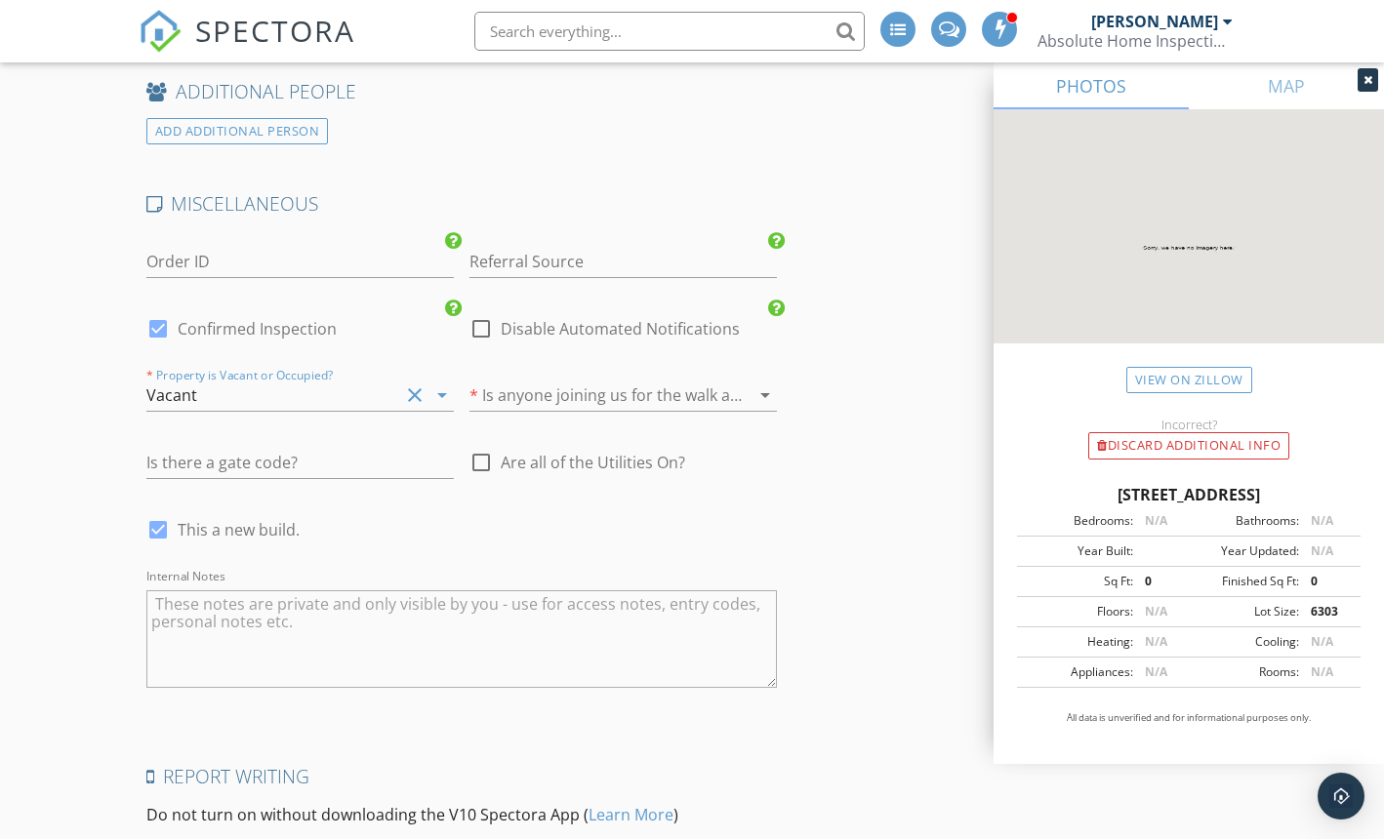
click at [526, 386] on div at bounding box center [595, 395] width 253 height 31
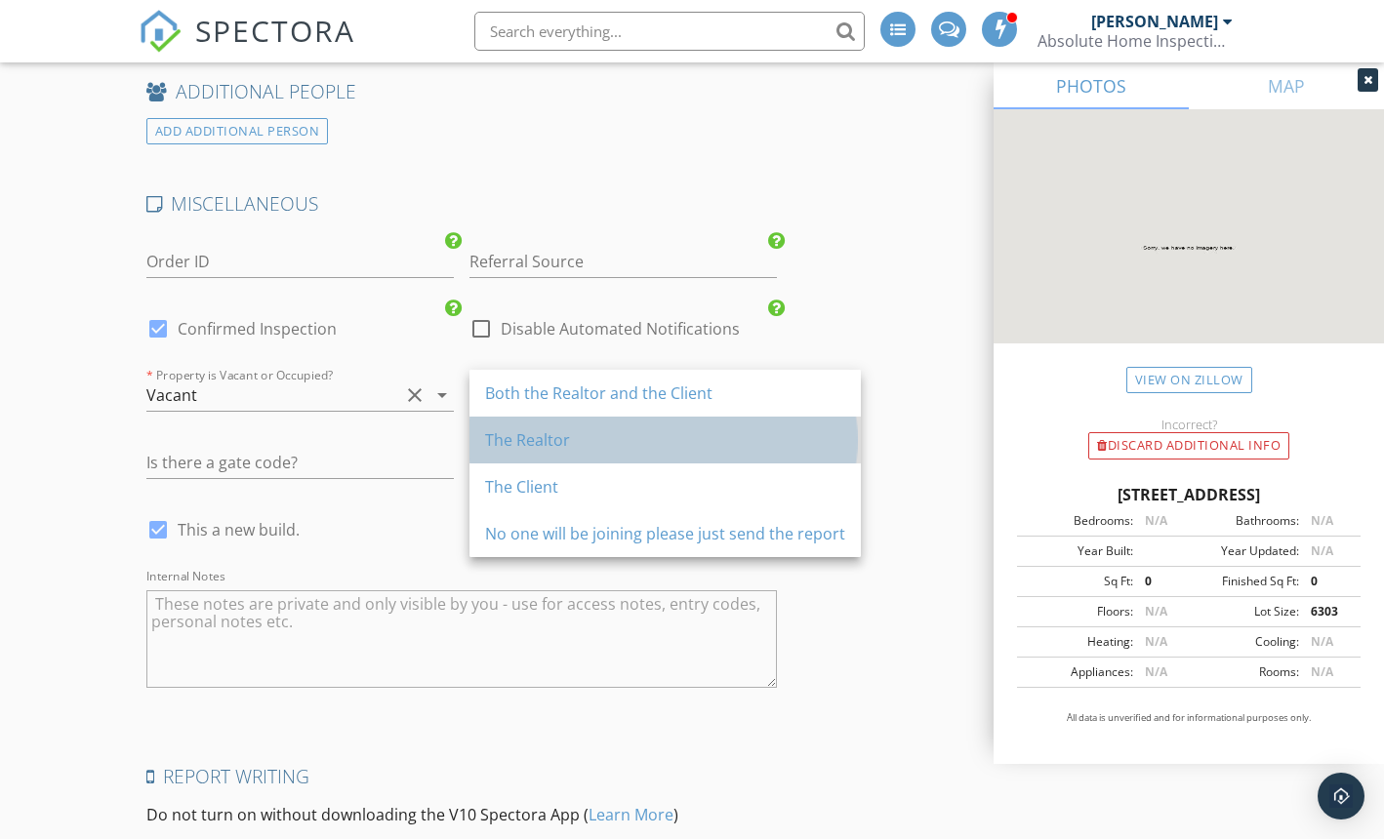
click at [547, 438] on div "The Realtor" at bounding box center [665, 439] width 360 height 23
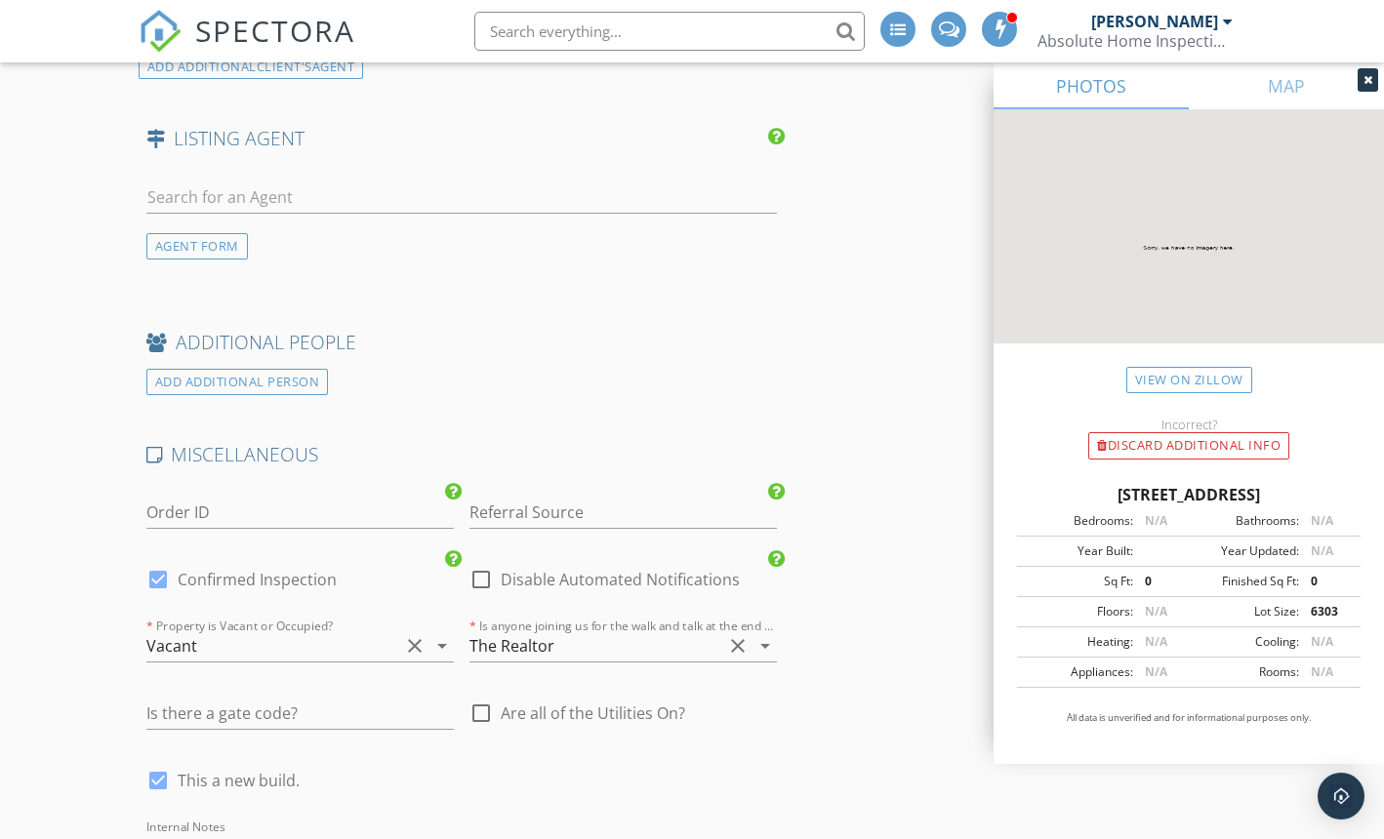
scroll to position [3700, 0]
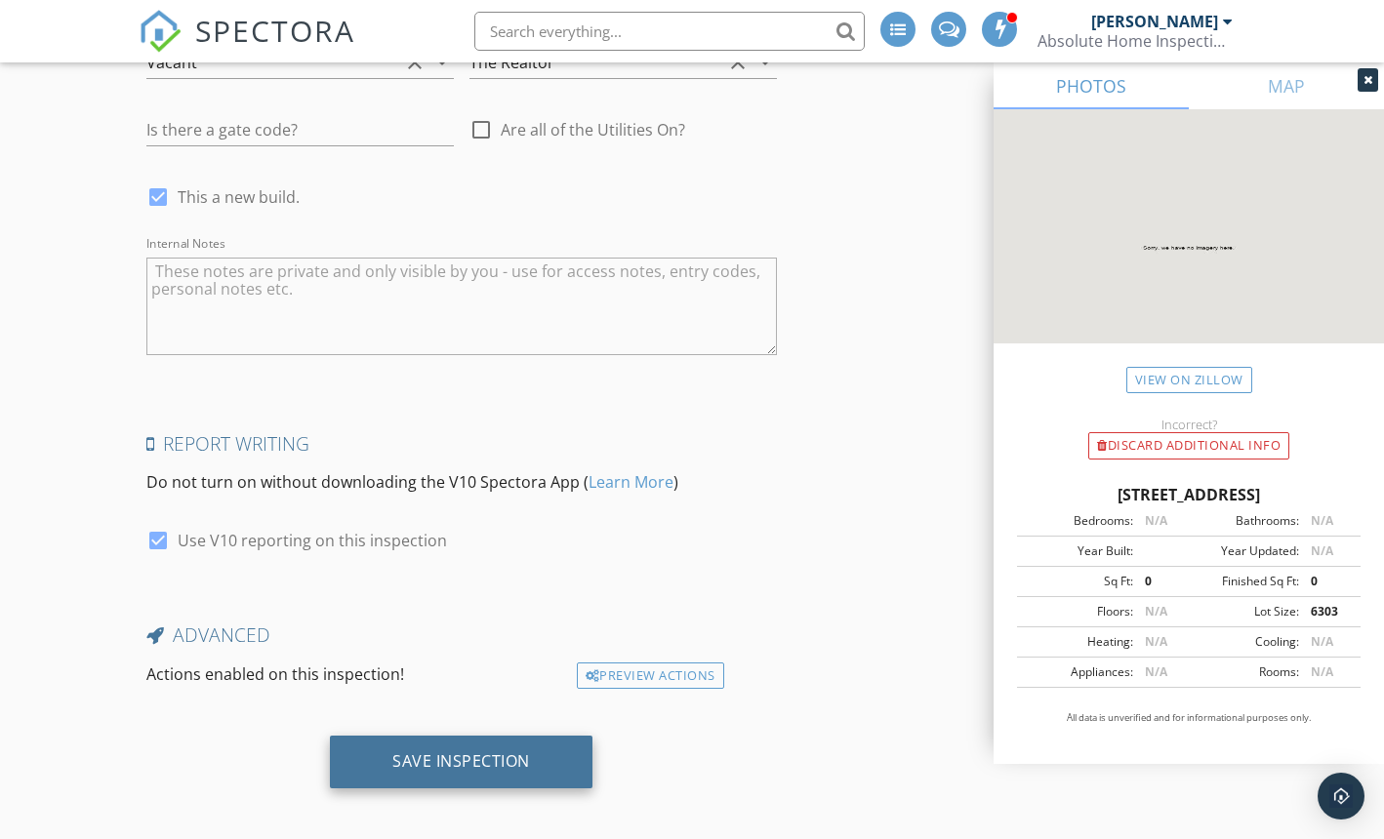
click at [426, 755] on div "Save Inspection" at bounding box center [461, 761] width 138 height 20
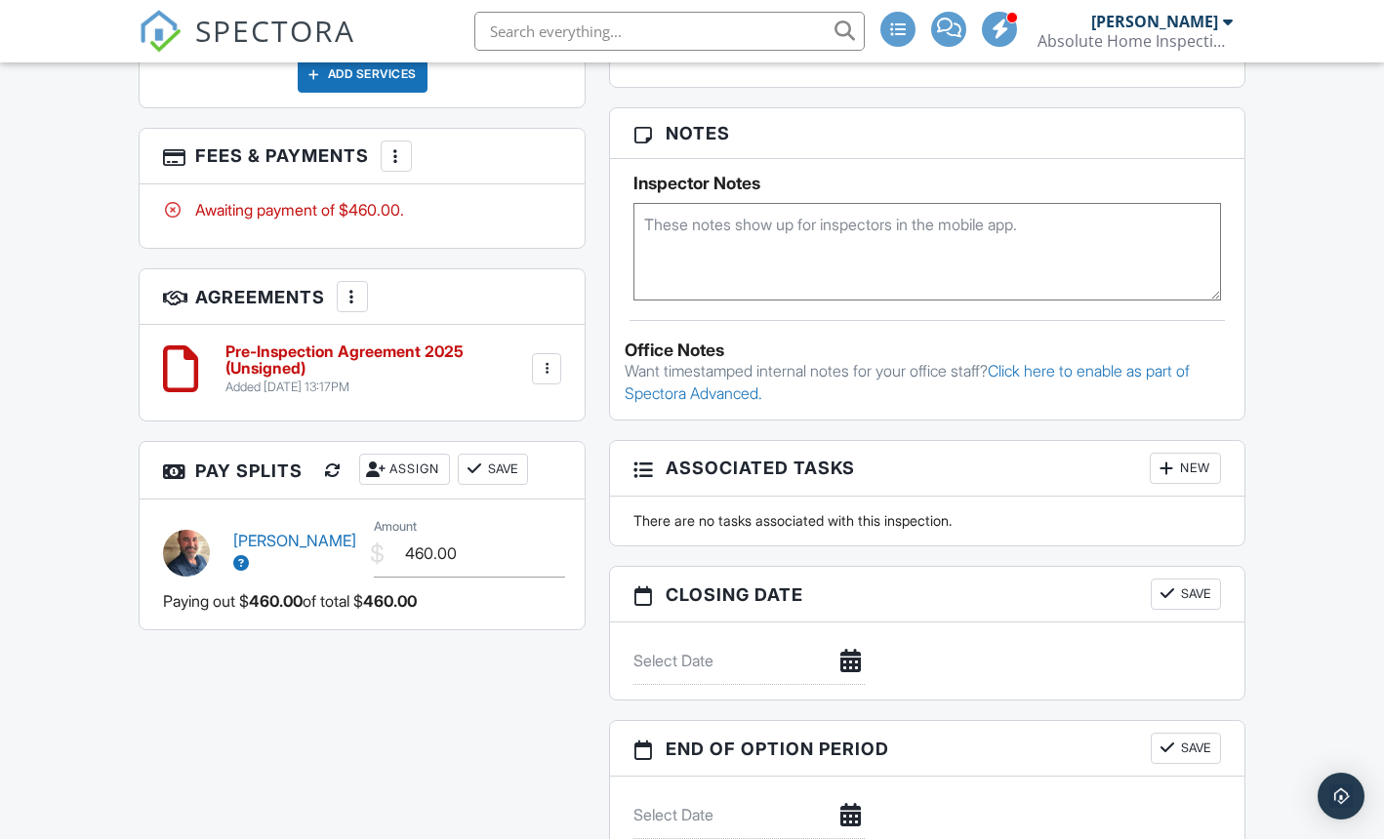
scroll to position [1773, 0]
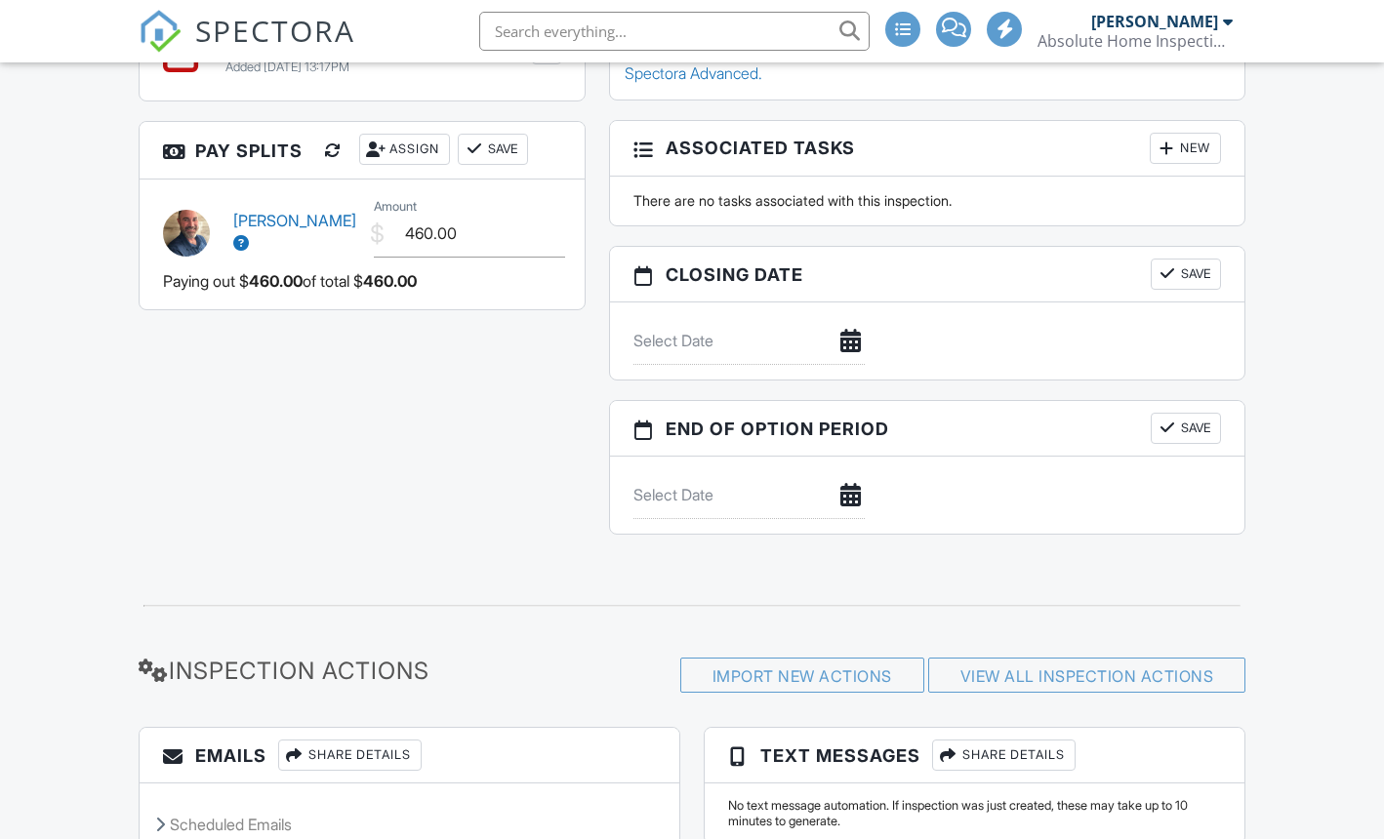
scroll to position [1700, 0]
click at [241, 669] on h3 "Inspection Actions" at bounding box center [315, 671] width 353 height 26
click at [222, 798] on div "Scheduled Emails" at bounding box center [410, 824] width 540 height 53
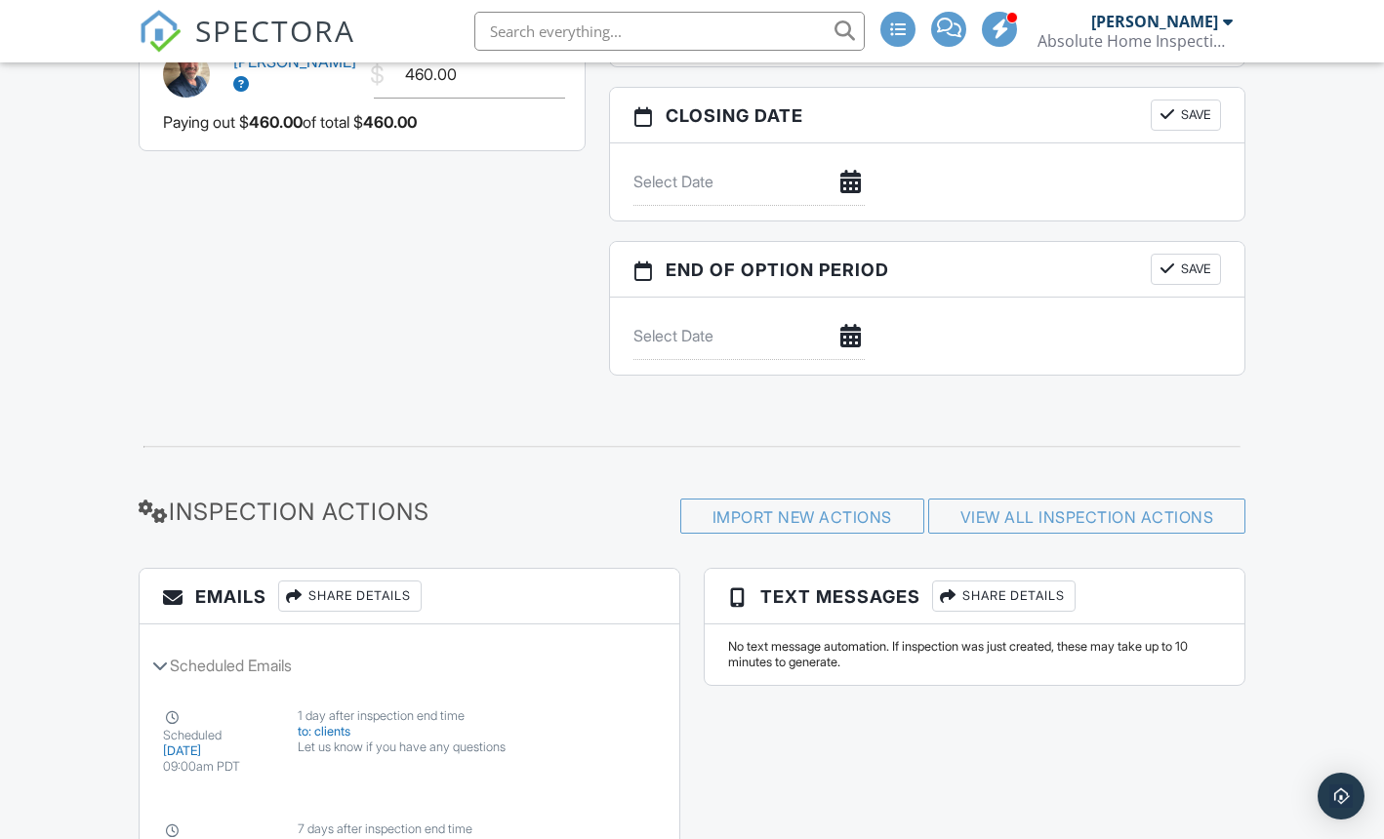
scroll to position [2648, 0]
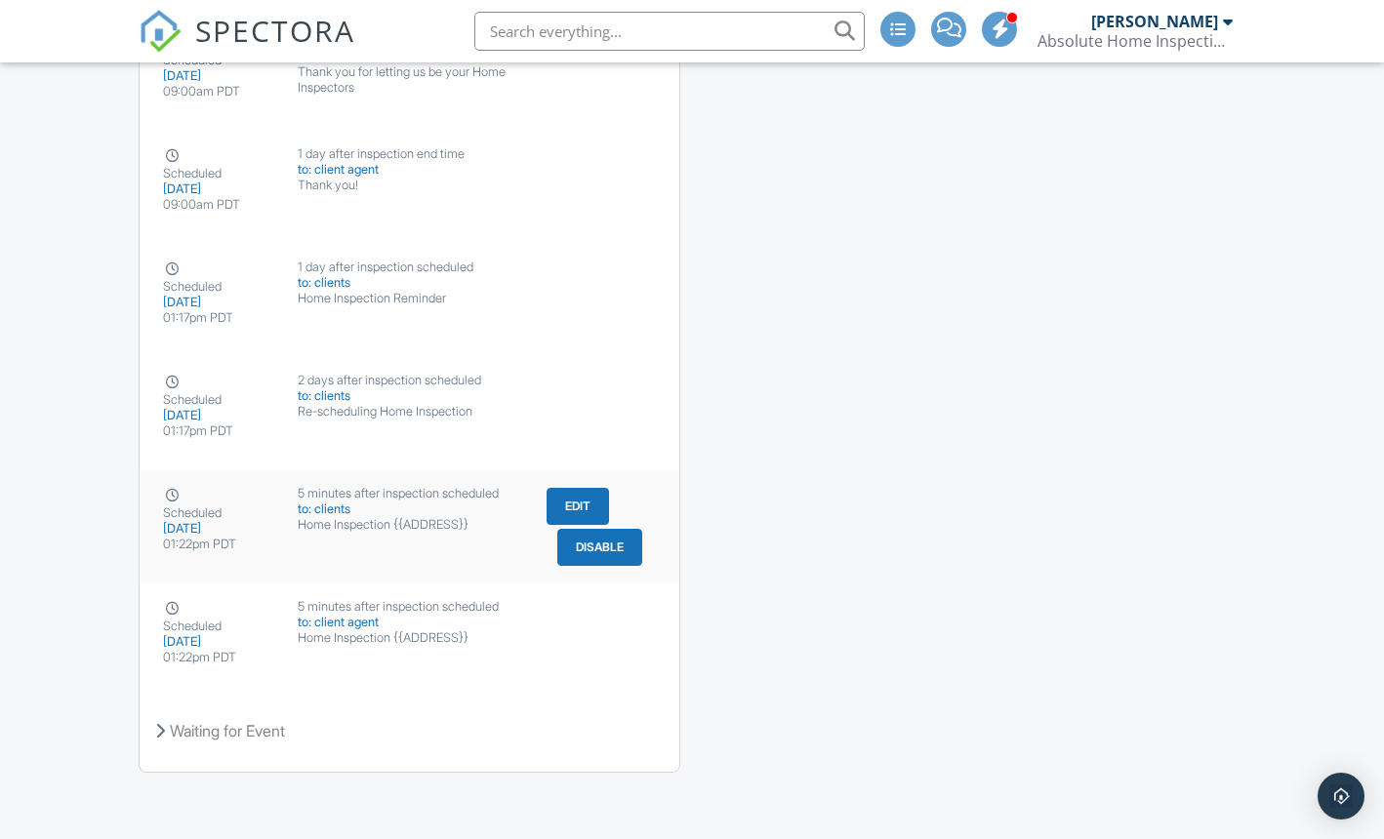
click at [401, 524] on div "Home Inspection {{ADDRESS}}" at bounding box center [409, 525] width 223 height 16
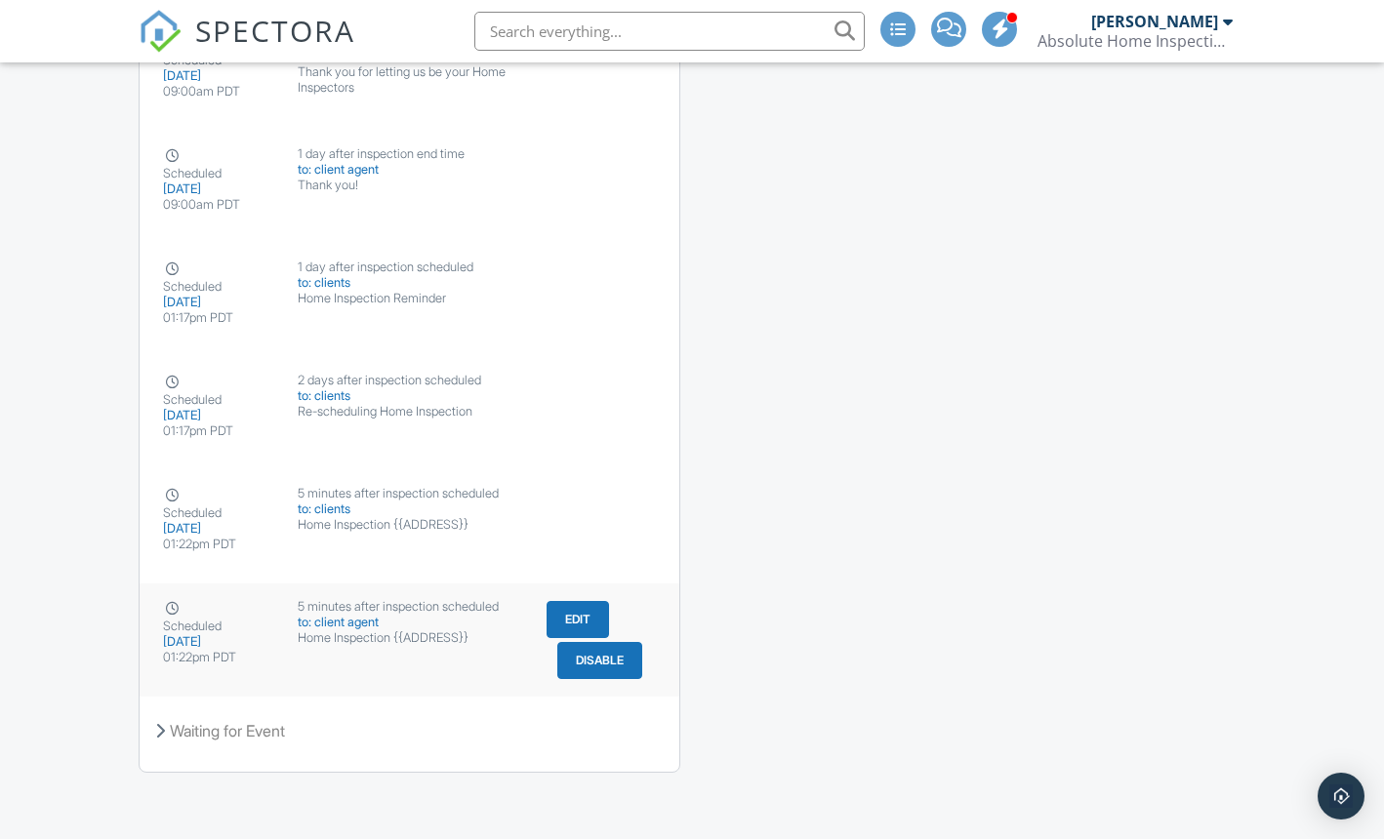
click at [350, 621] on div "to: client agent" at bounding box center [409, 623] width 223 height 16
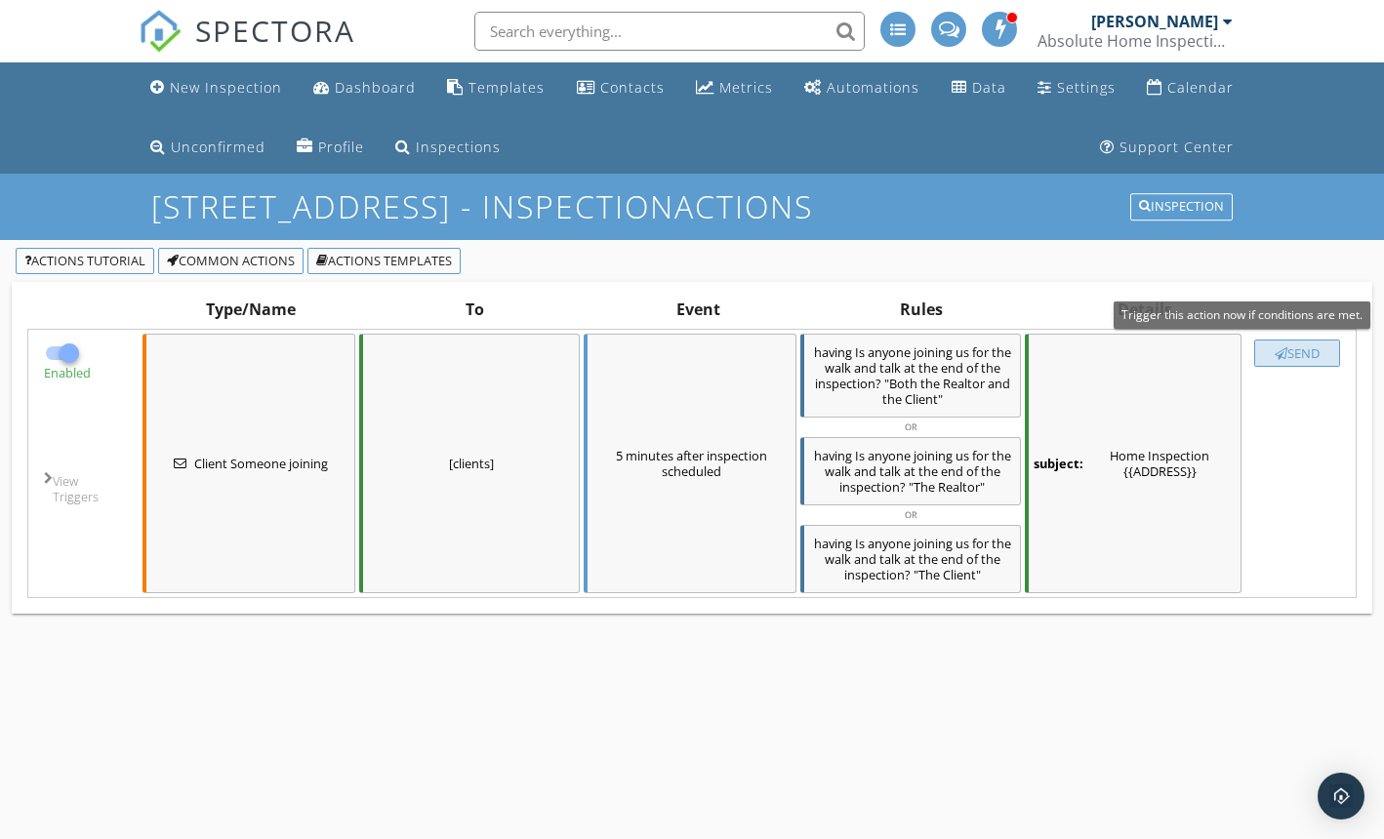
click at [1299, 351] on div "Send" at bounding box center [1297, 353] width 68 height 16
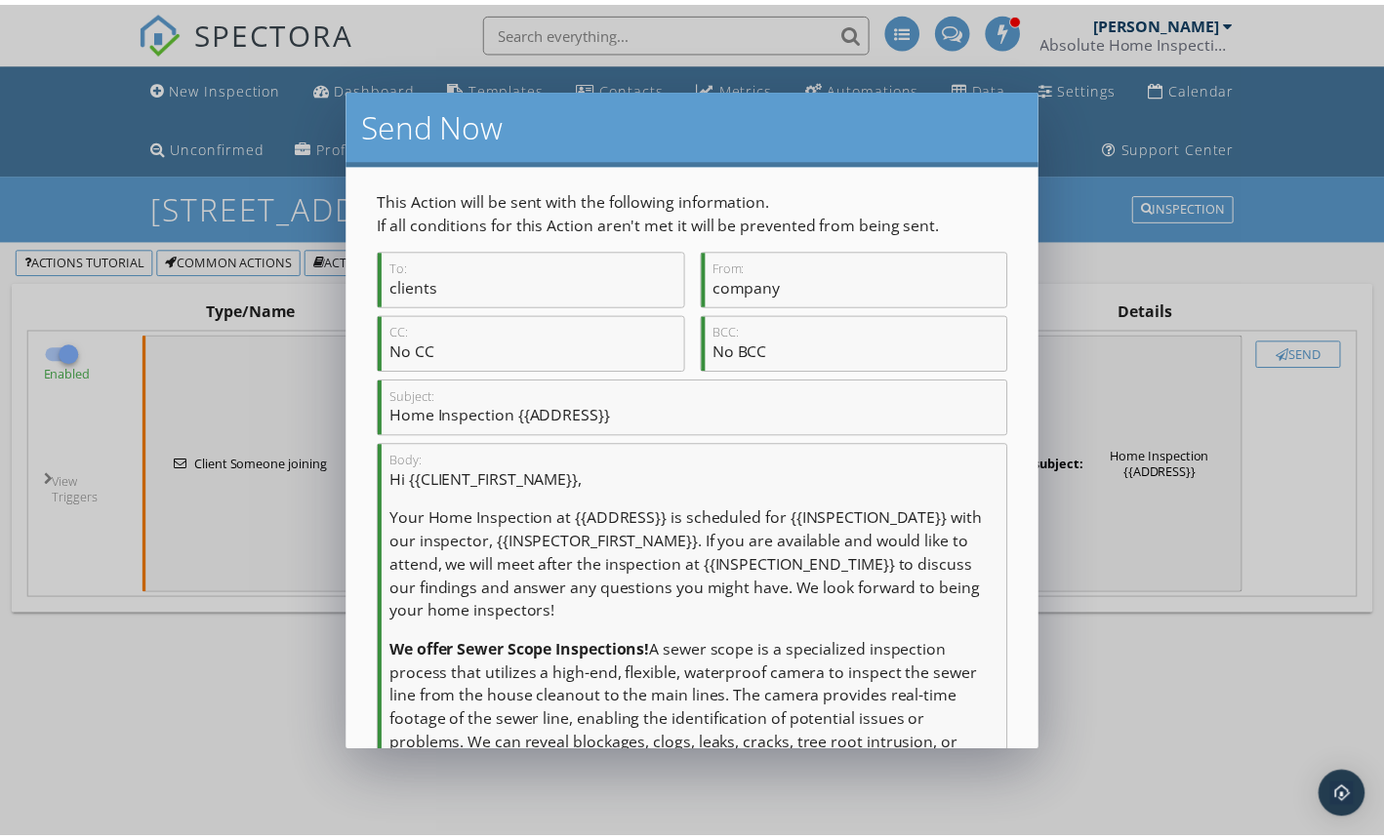
scroll to position [720, 0]
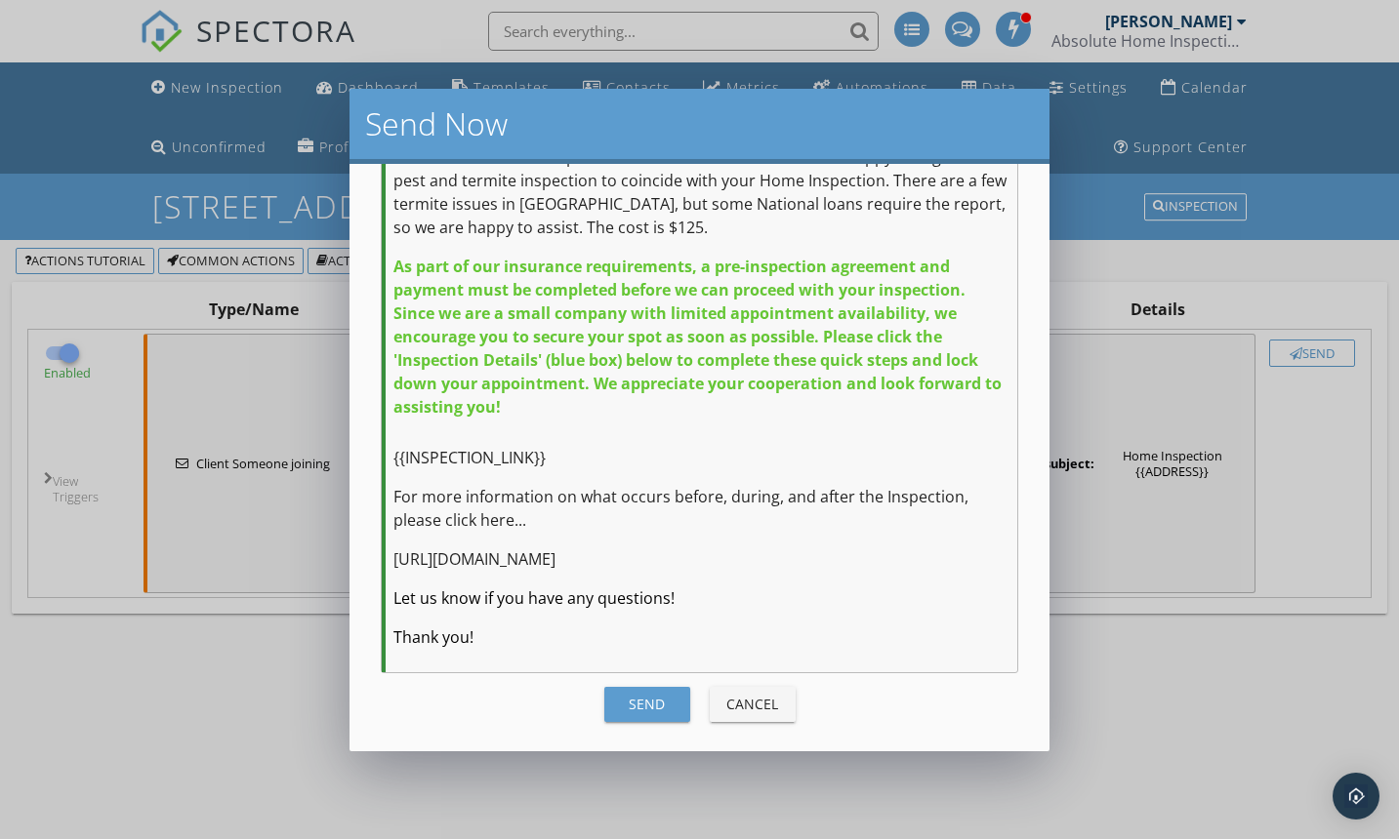
click at [661, 703] on div "Send" at bounding box center [647, 704] width 55 height 20
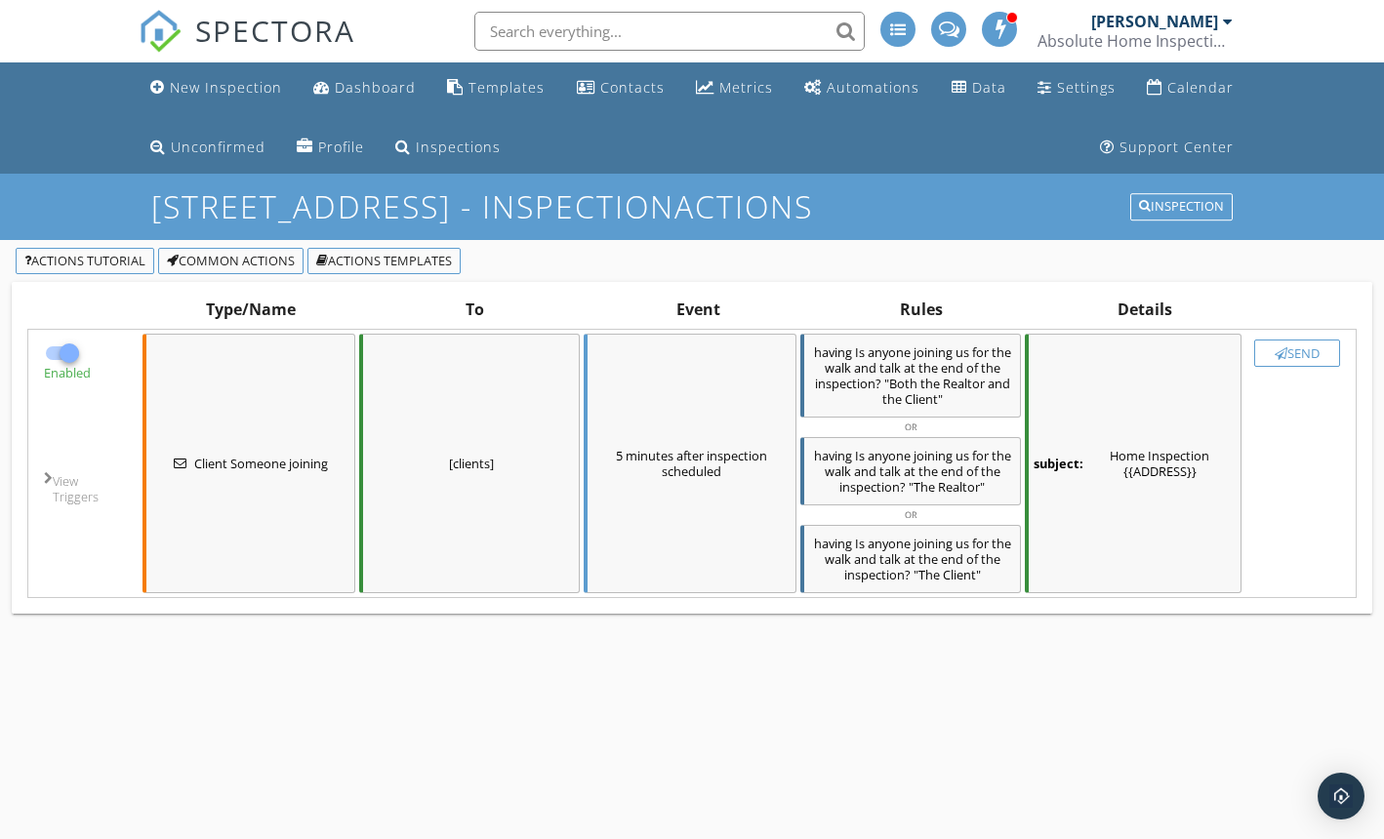
checkbox input "false"
click at [1281, 354] on div "button" at bounding box center [1281, 353] width 13 height 13
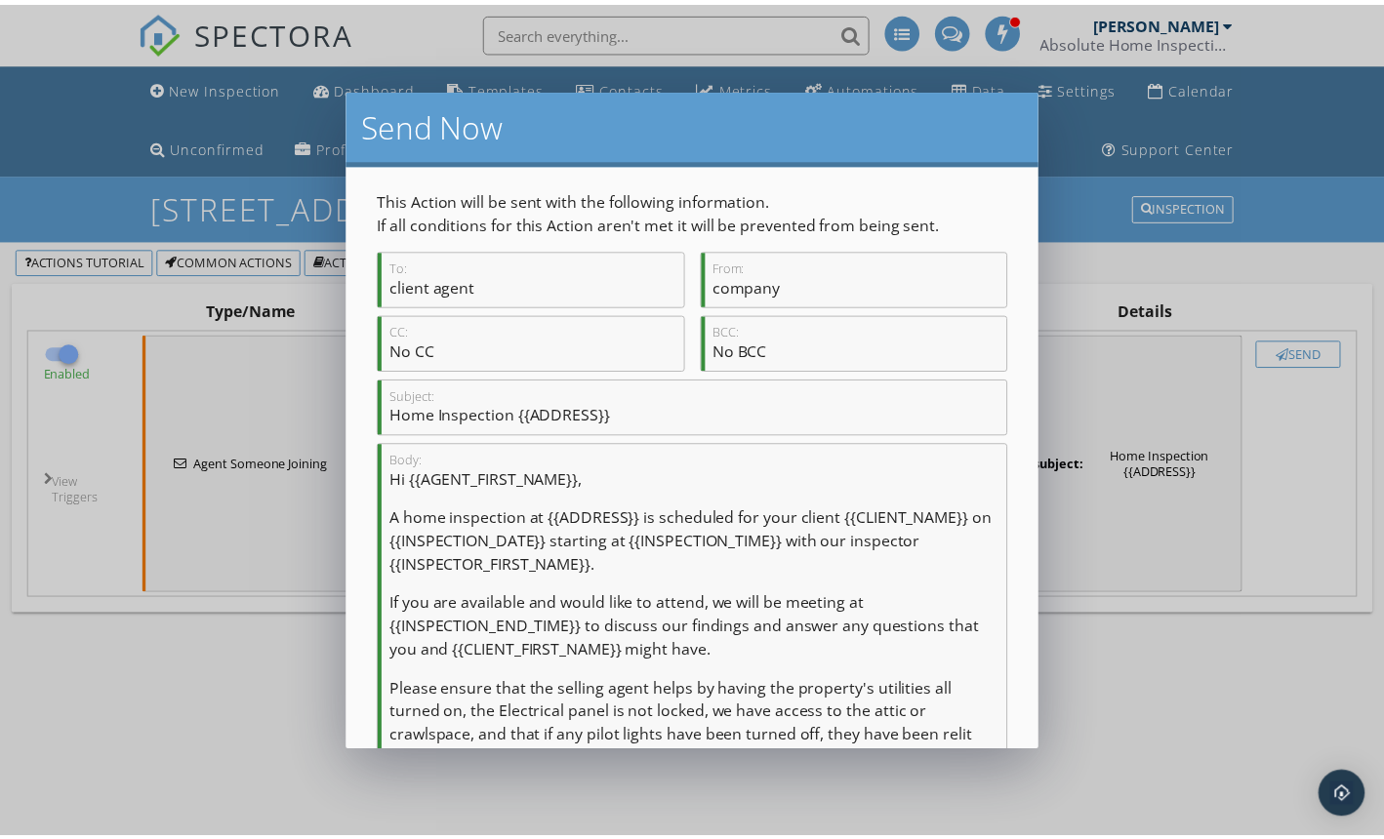
scroll to position [365, 0]
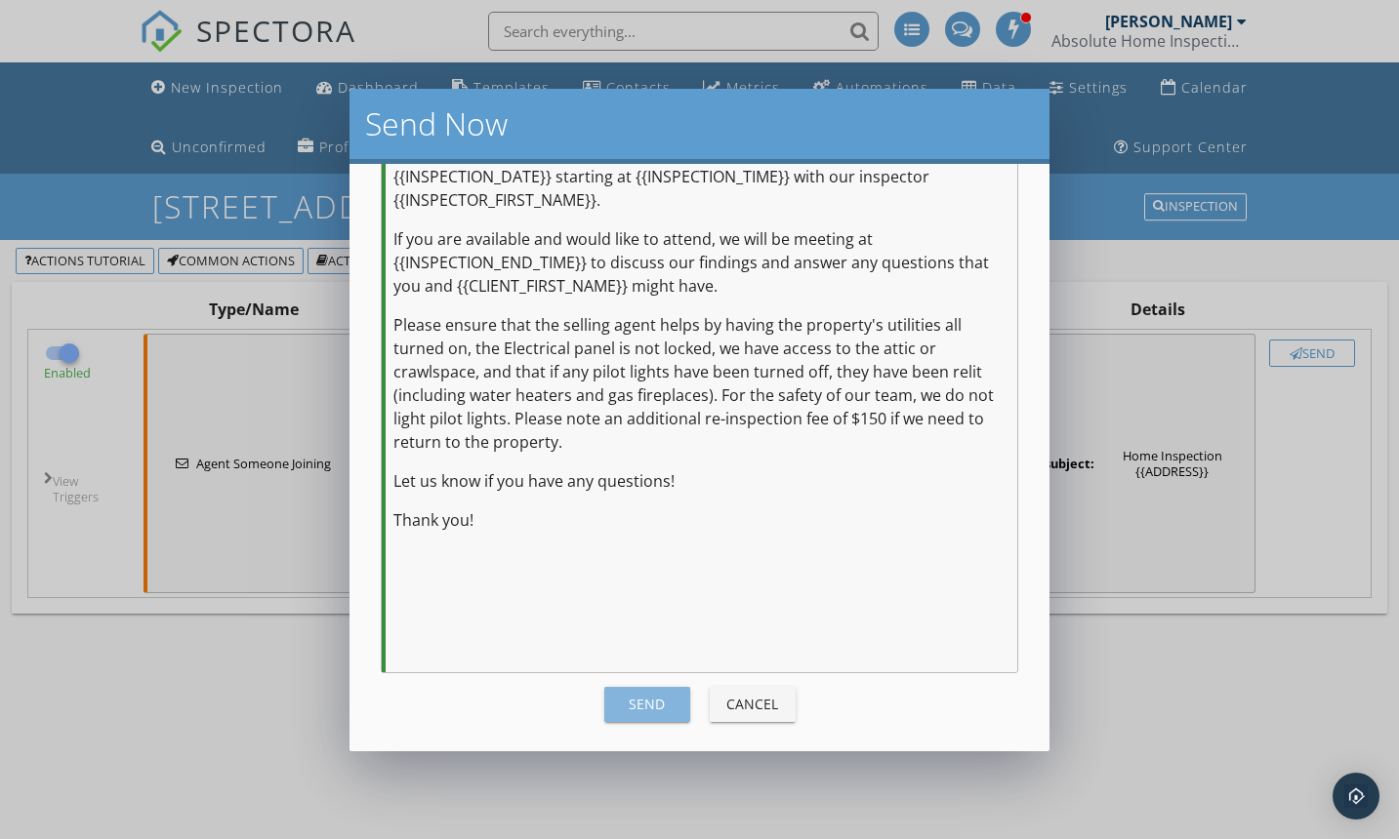
click at [620, 707] on div "Send" at bounding box center [647, 704] width 55 height 20
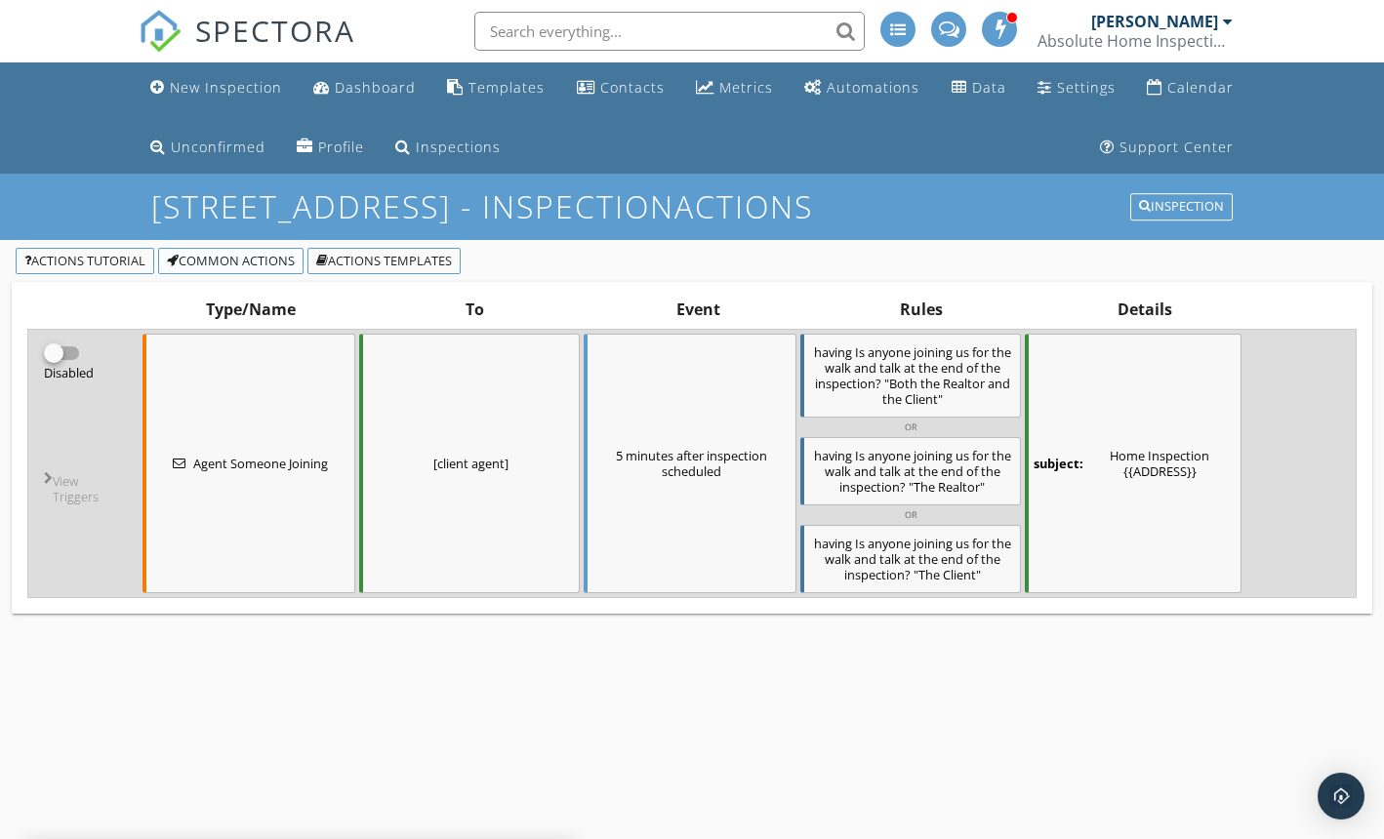
checkbox input "false"
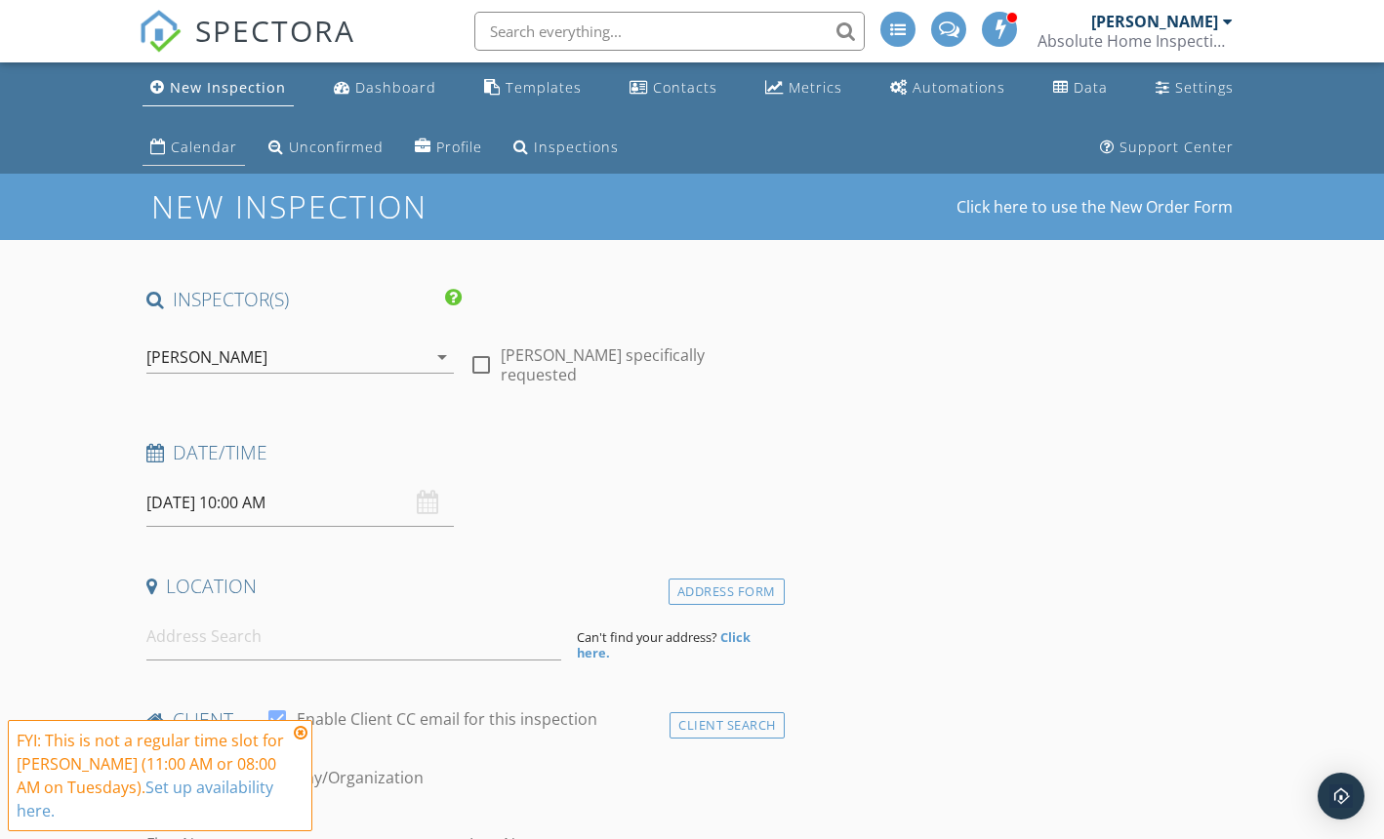
click at [237, 138] on div "Calendar" at bounding box center [204, 147] width 66 height 19
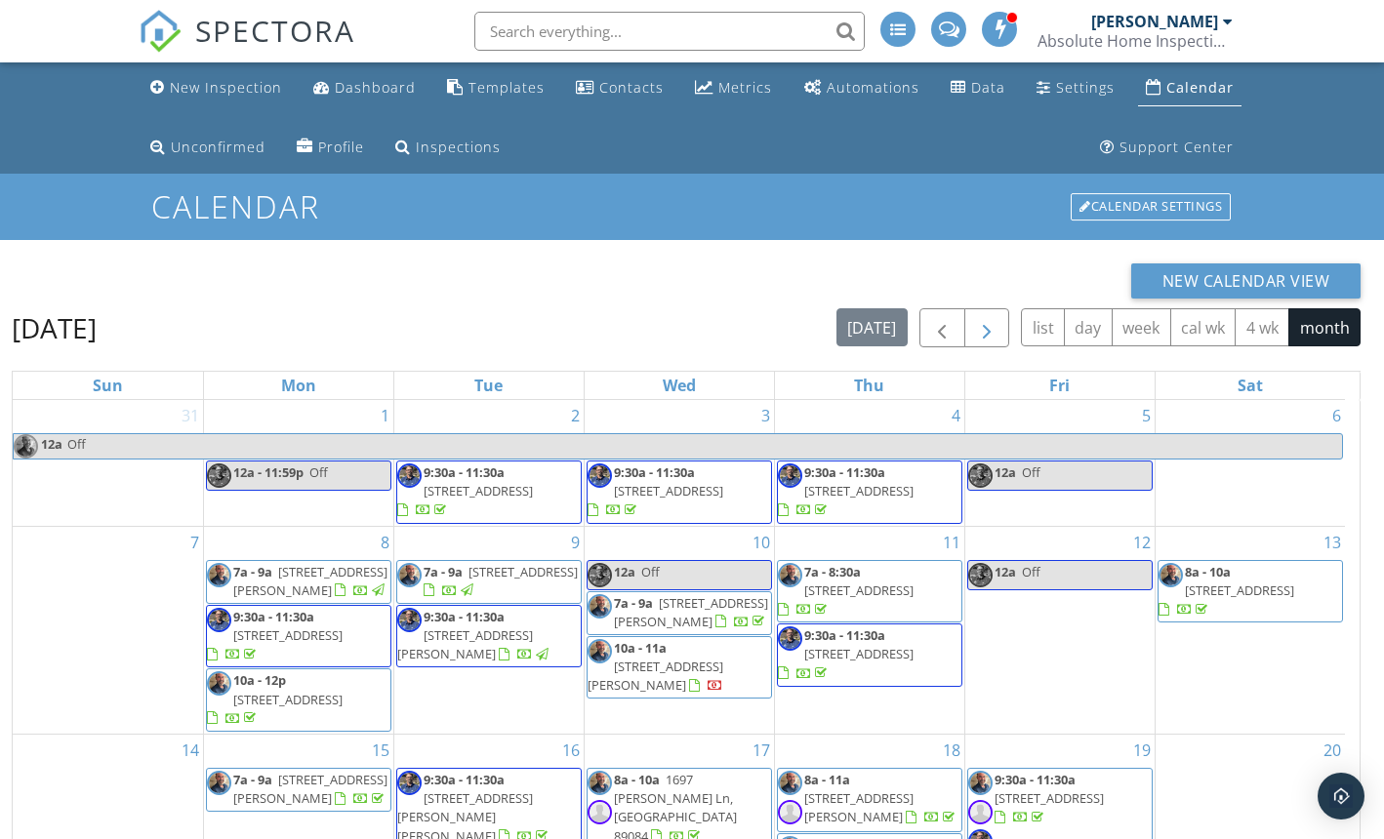
click at [991, 329] on span "button" at bounding box center [986, 328] width 23 height 23
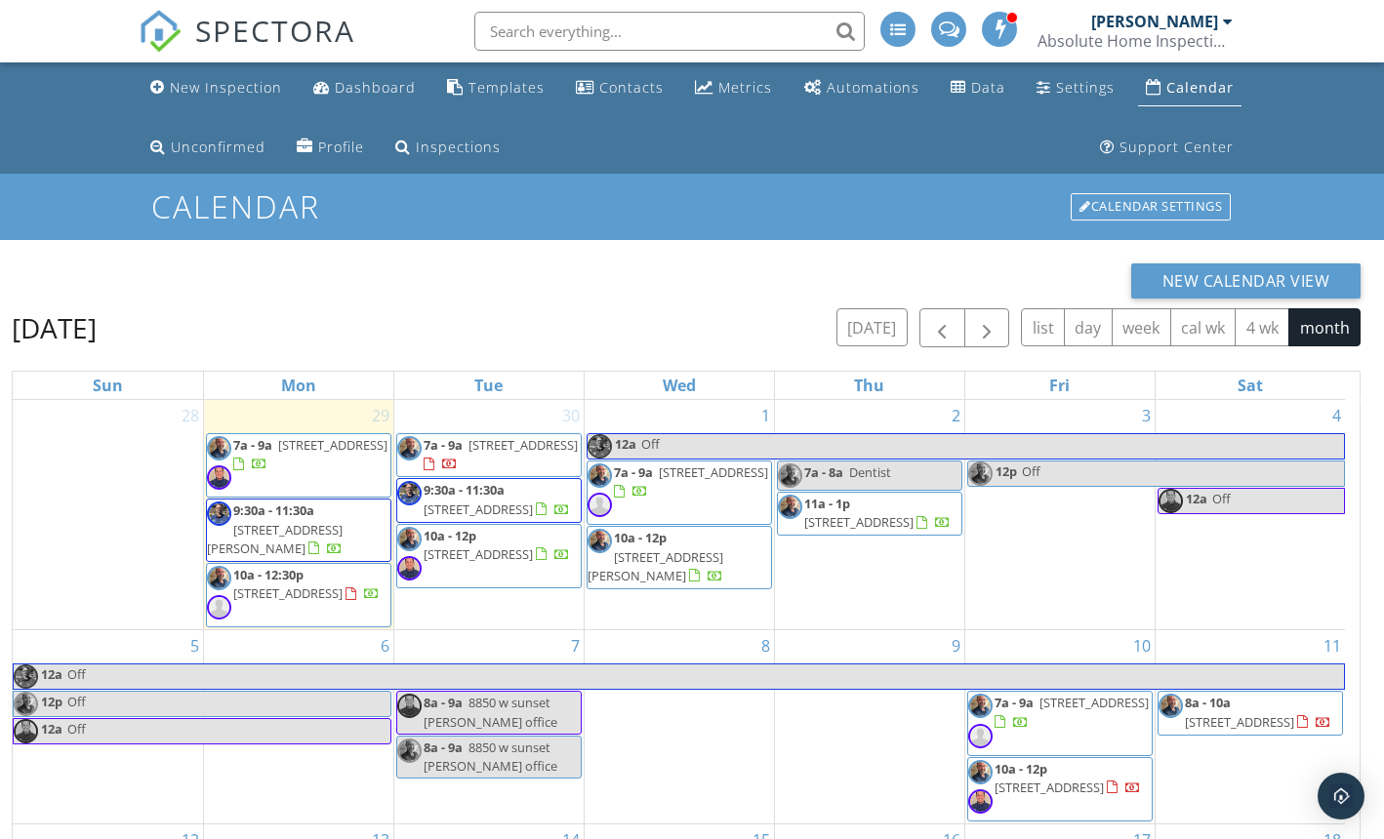
click at [468, 454] on span "[STREET_ADDRESS]" at bounding box center [522, 445] width 109 height 18
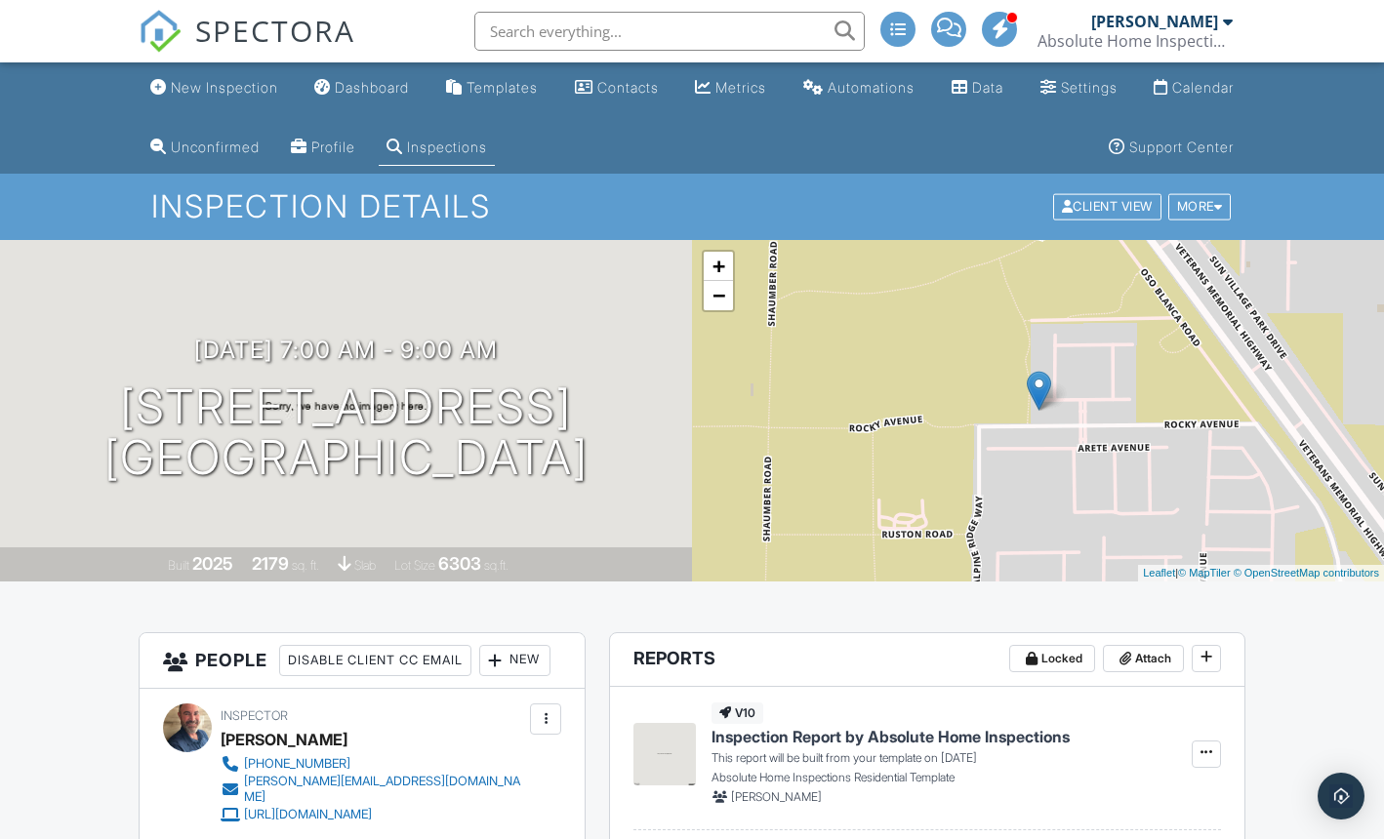
click at [1190, 83] on div "Calendar" at bounding box center [1202, 87] width 61 height 17
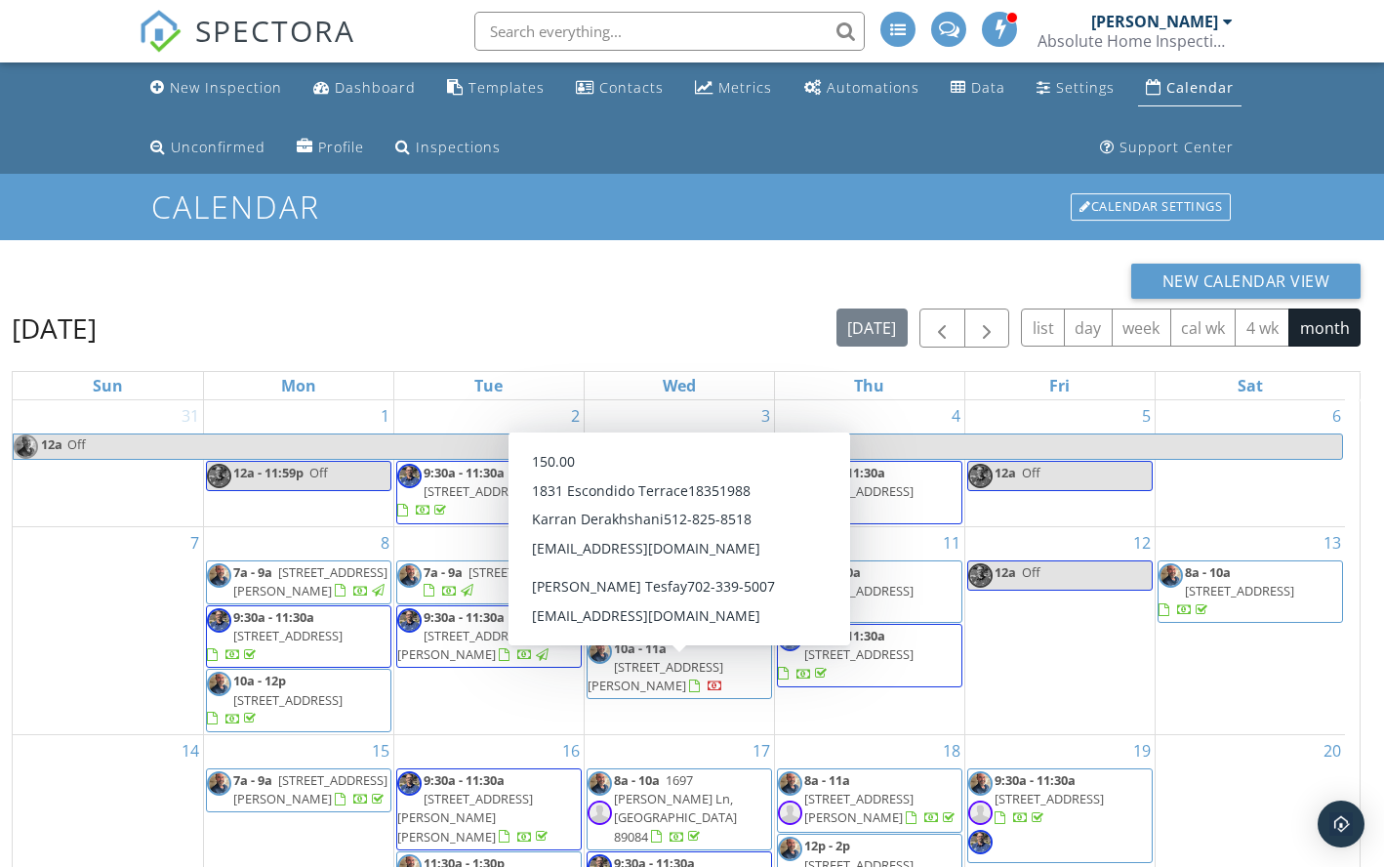
click at [1366, 627] on div "New Calendar View [DATE] [DATE] list day week cal wk 4 wk month Sun Mon Tue Wed…" at bounding box center [692, 720] width 1360 height 912
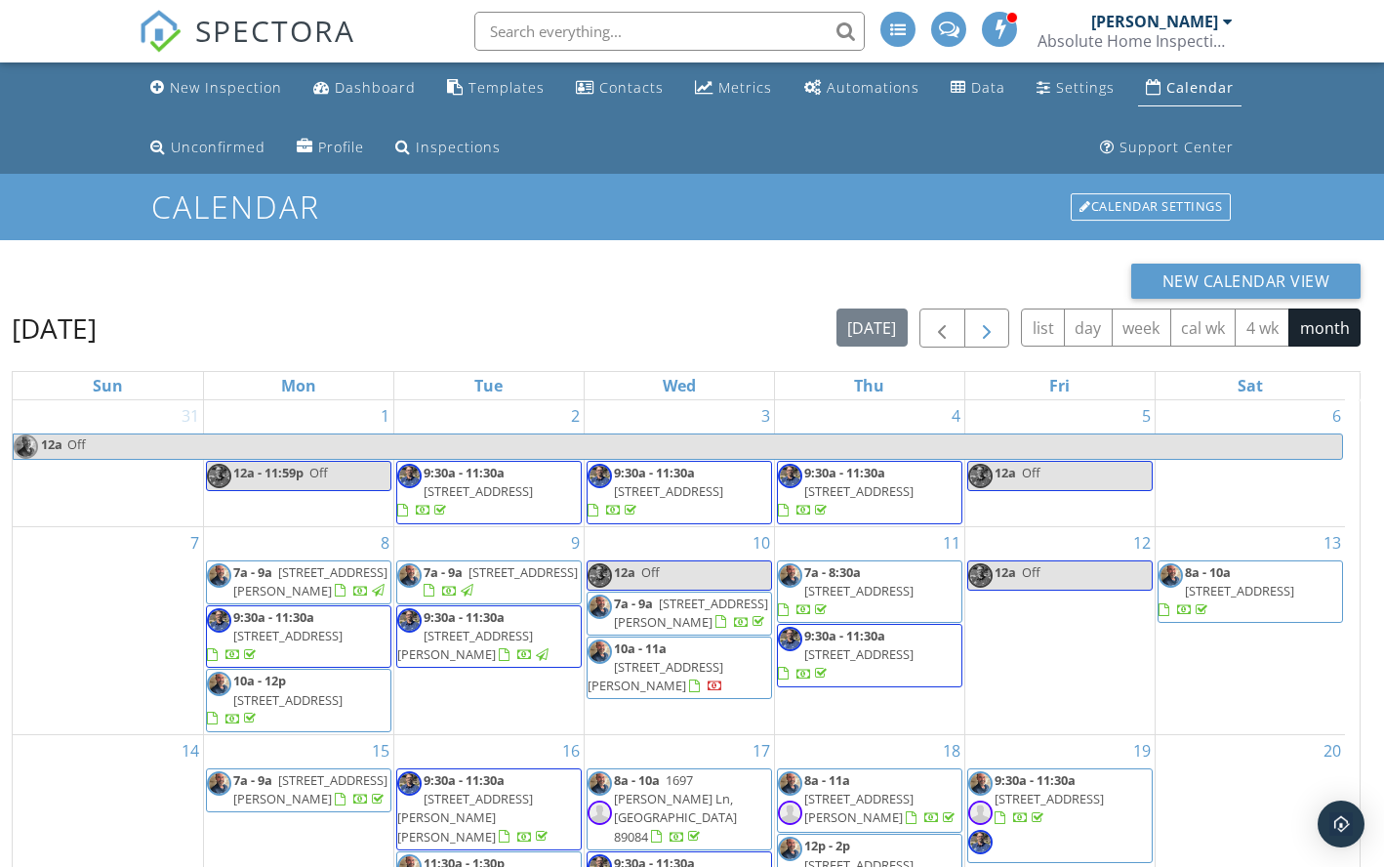
click at [986, 334] on span "button" at bounding box center [986, 328] width 23 height 23
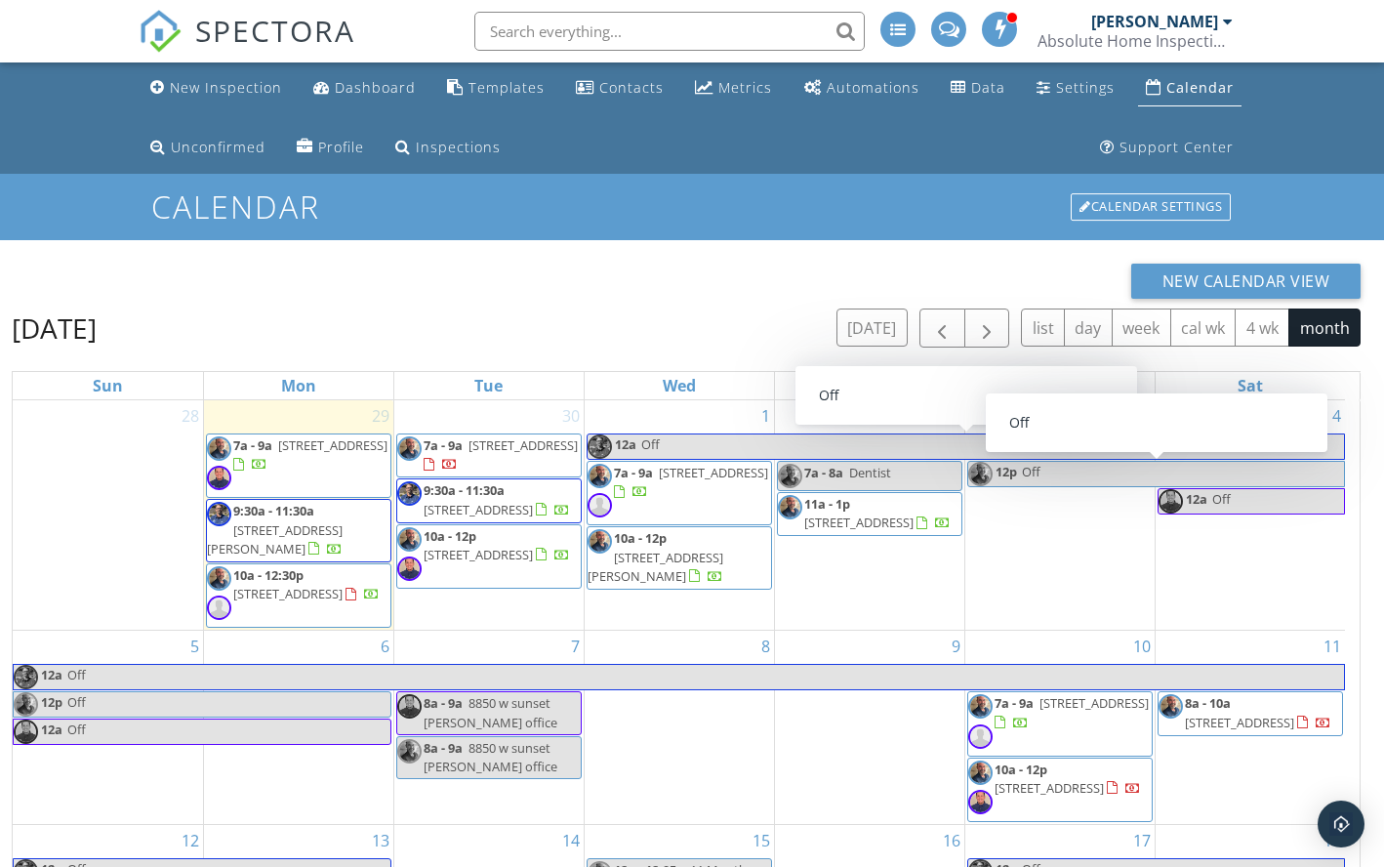
click at [1031, 478] on span "Off" at bounding box center [1031, 472] width 19 height 18
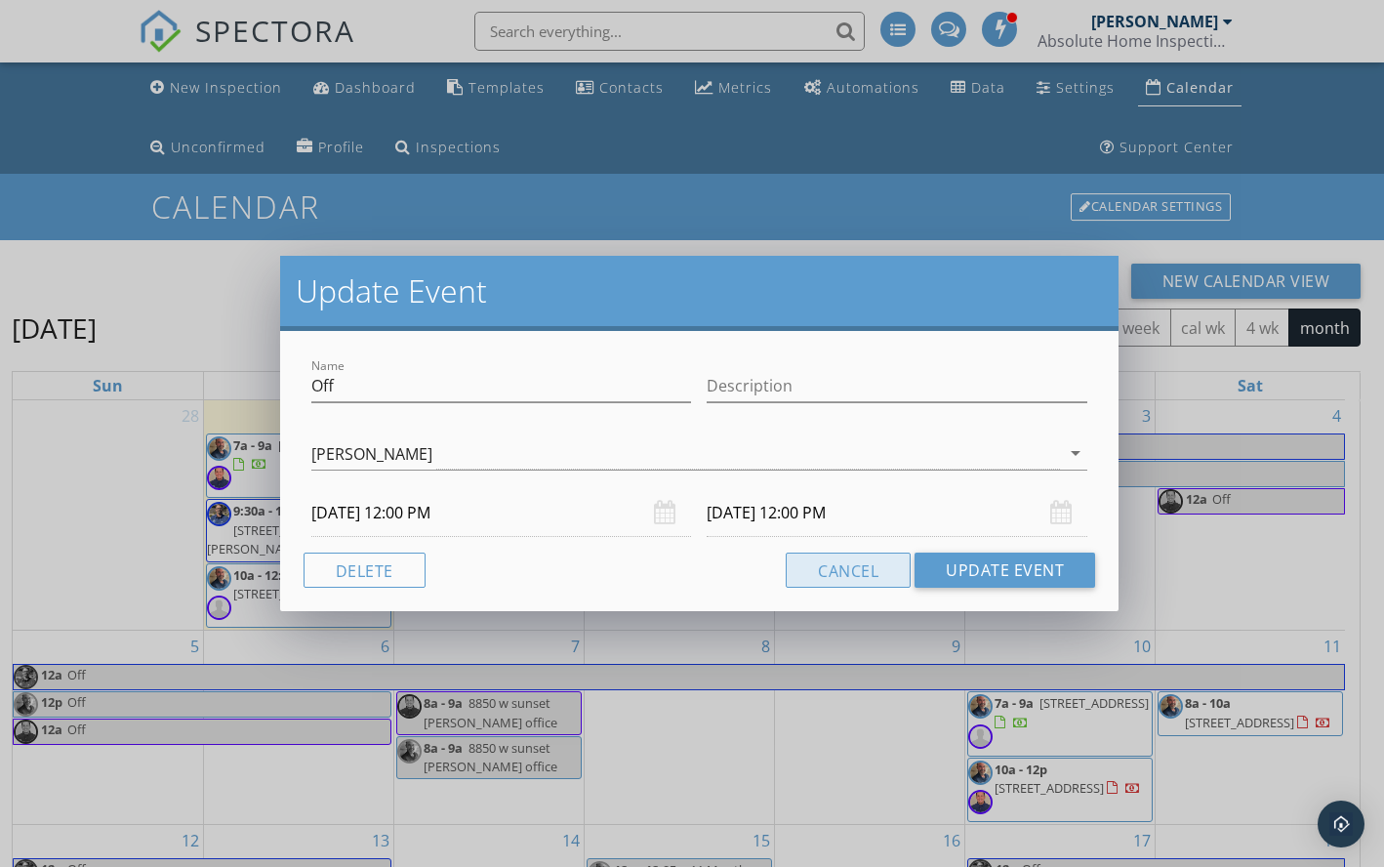
click at [841, 572] on button "Cancel" at bounding box center [848, 569] width 125 height 35
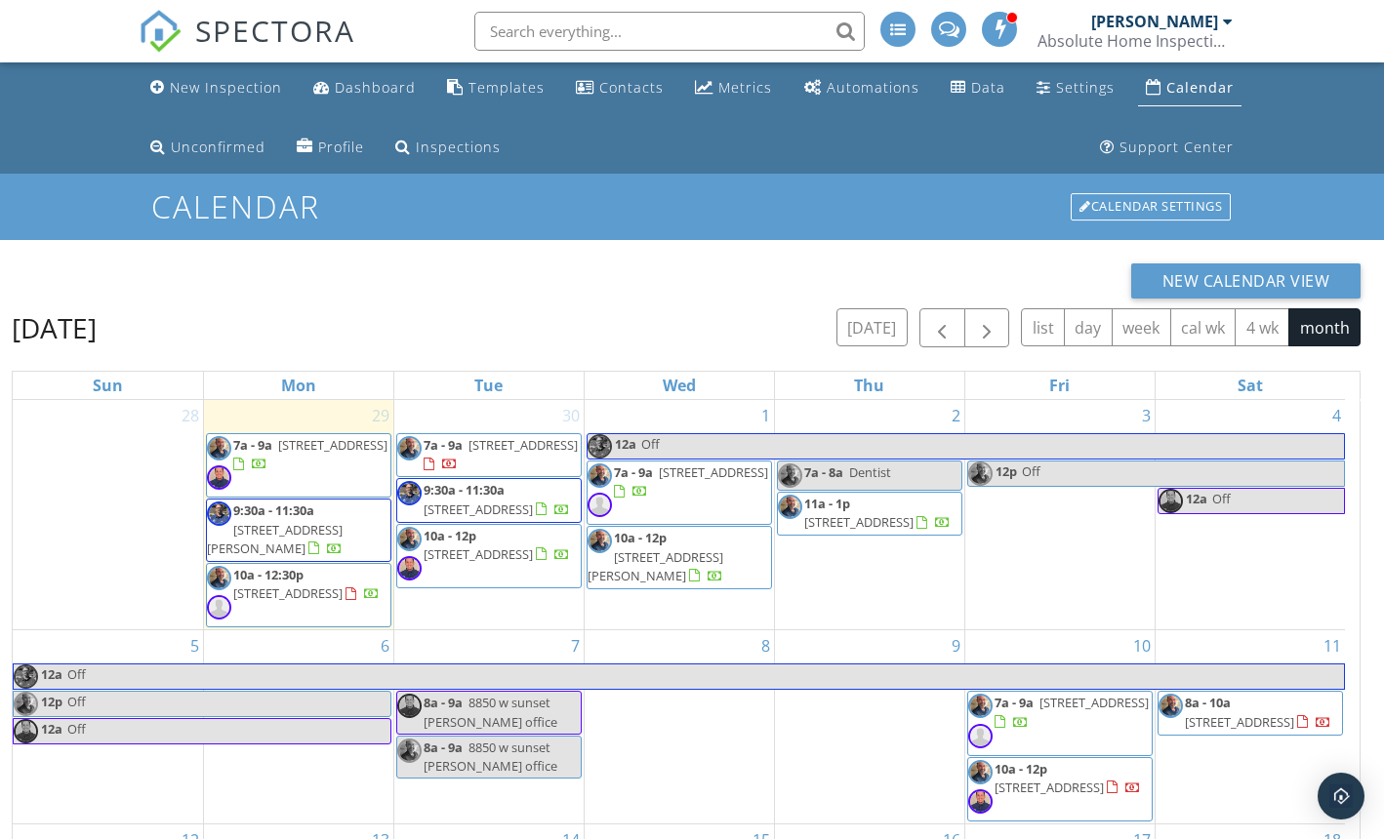
select select "9"
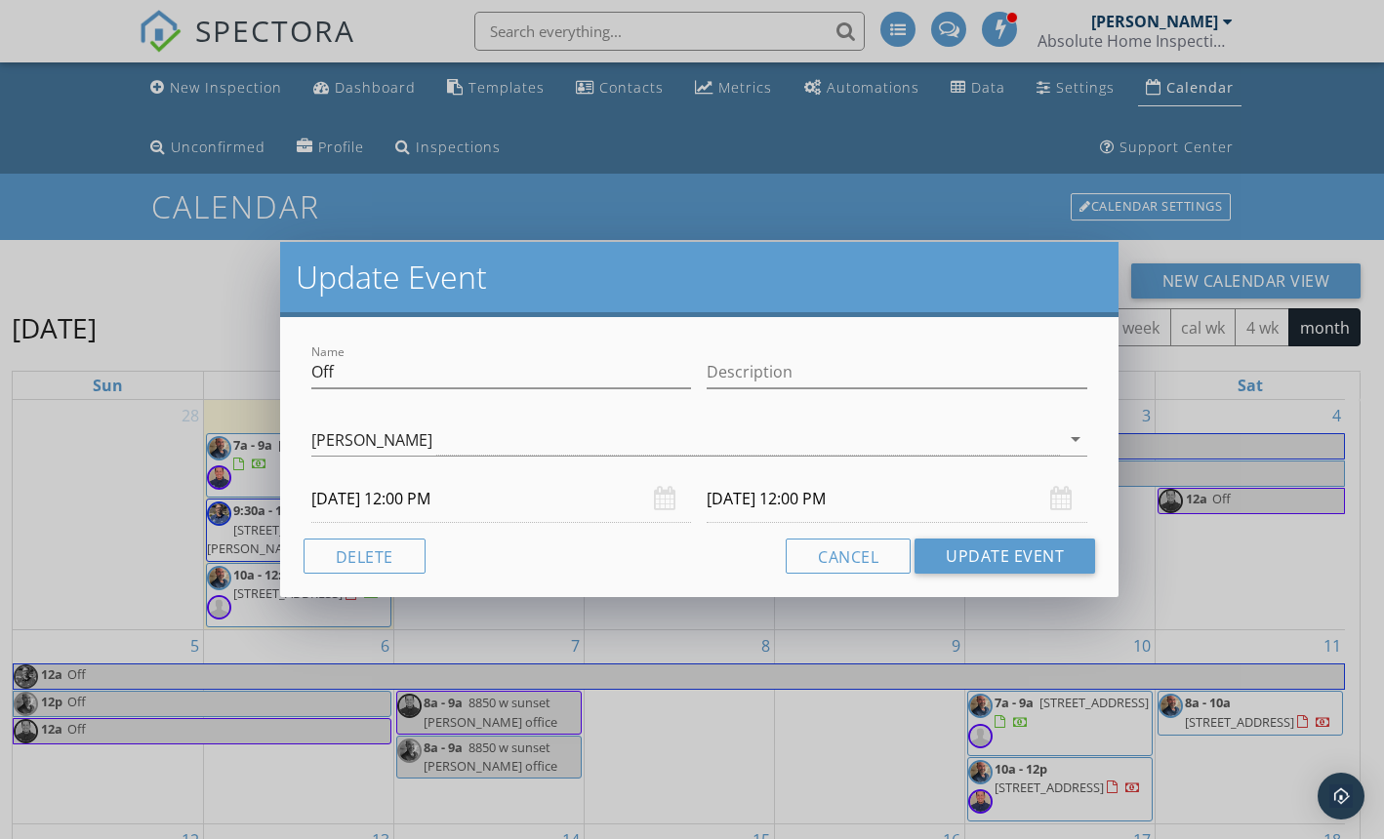
click at [455, 502] on input "[DATE] 12:00 PM" at bounding box center [501, 499] width 381 height 48
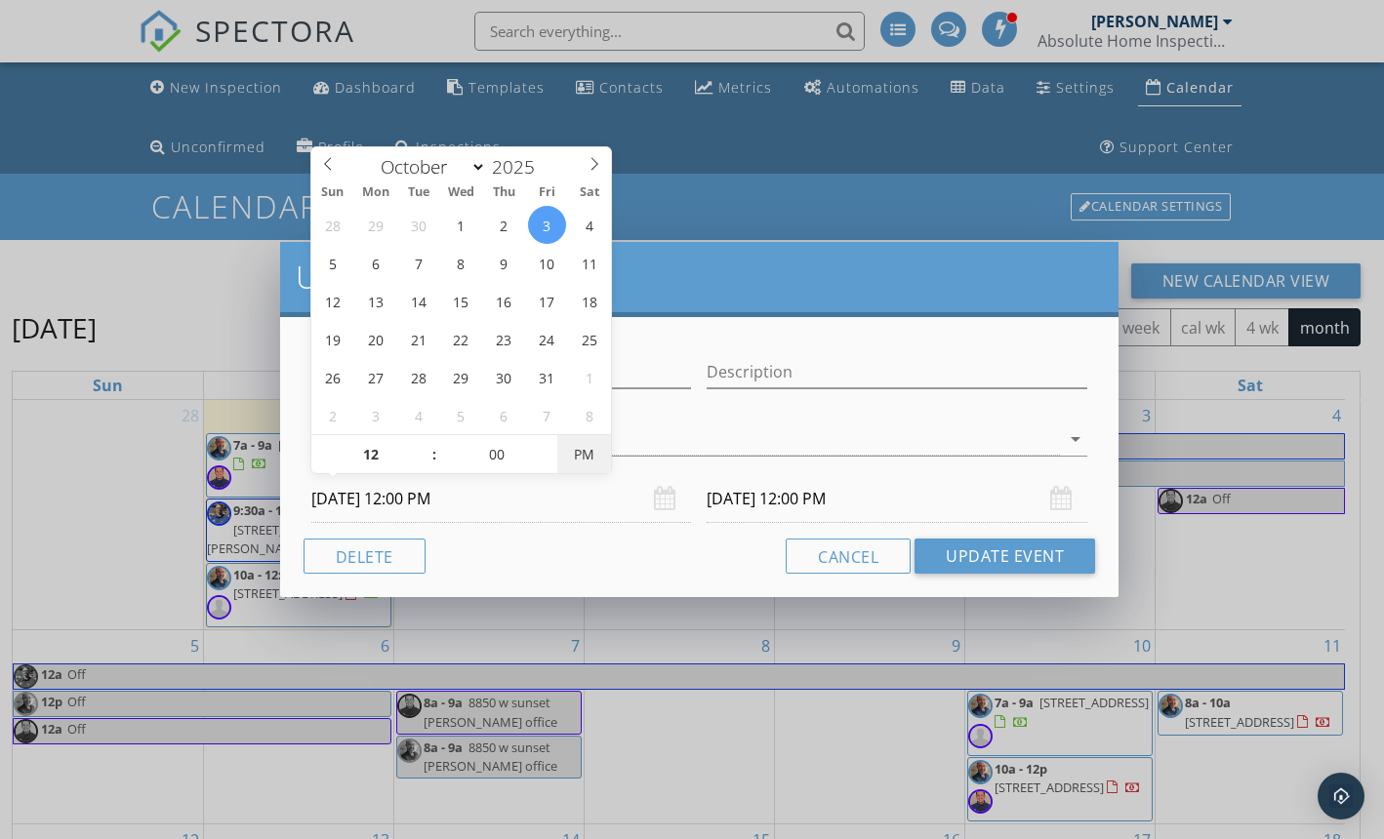
type input "[DATE] 12:00 AM"
click at [1016, 560] on button "Update Event" at bounding box center [1004, 556] width 181 height 35
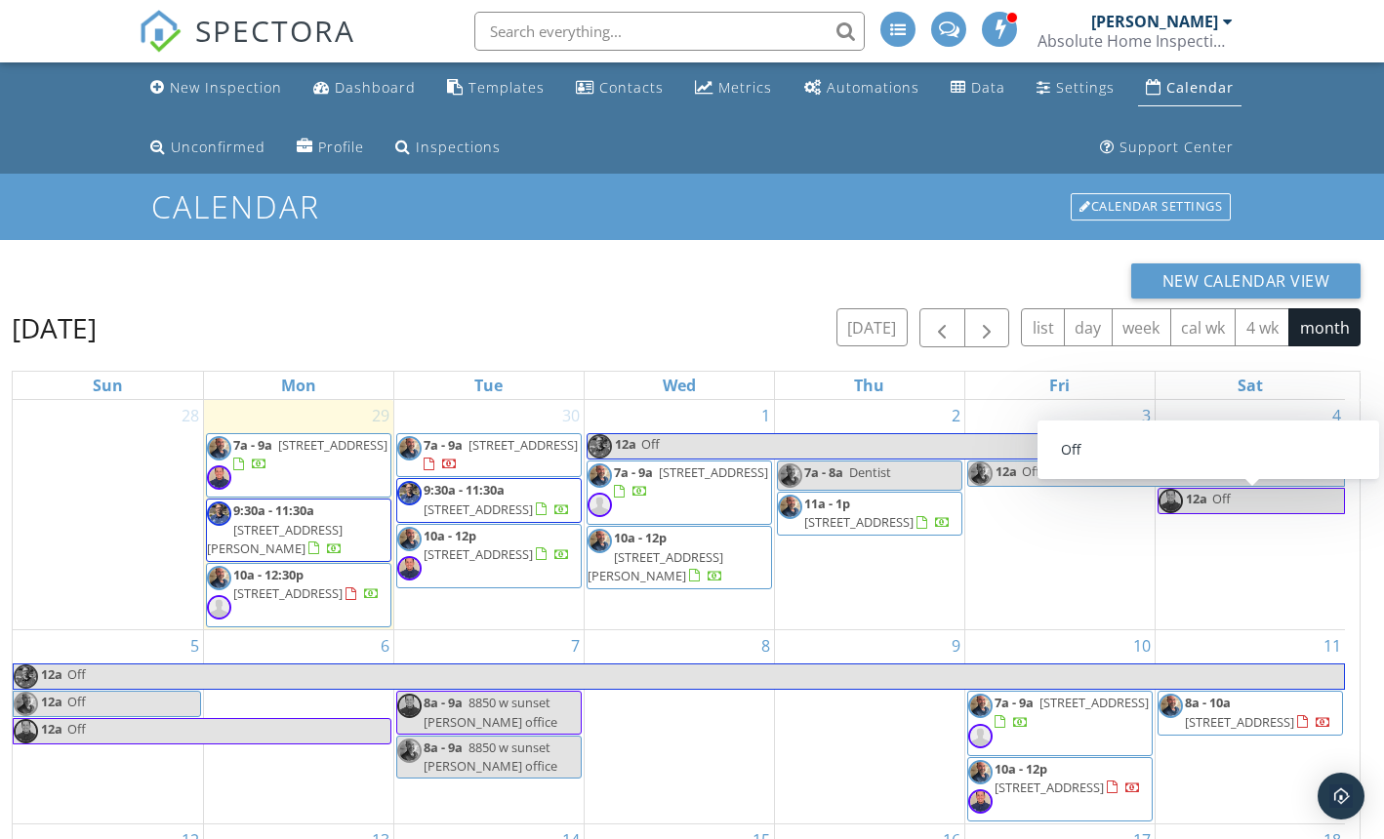
click at [1183, 500] on span at bounding box center [1171, 501] width 26 height 24
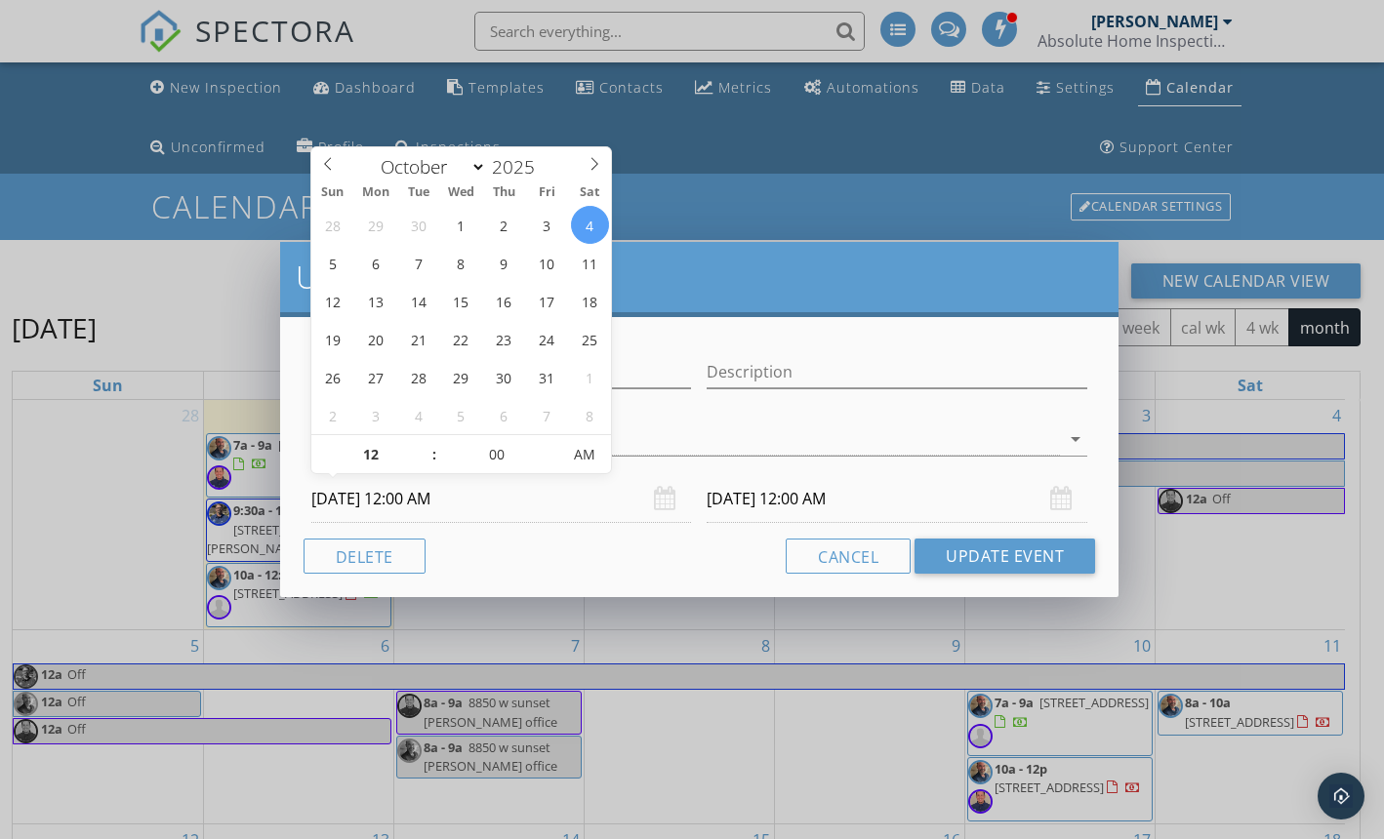
click at [438, 496] on input "[DATE] 12:00 AM" at bounding box center [501, 499] width 381 height 48
type input "[DATE] 12:00 AM"
click at [986, 548] on button "Update Event" at bounding box center [1004, 556] width 181 height 35
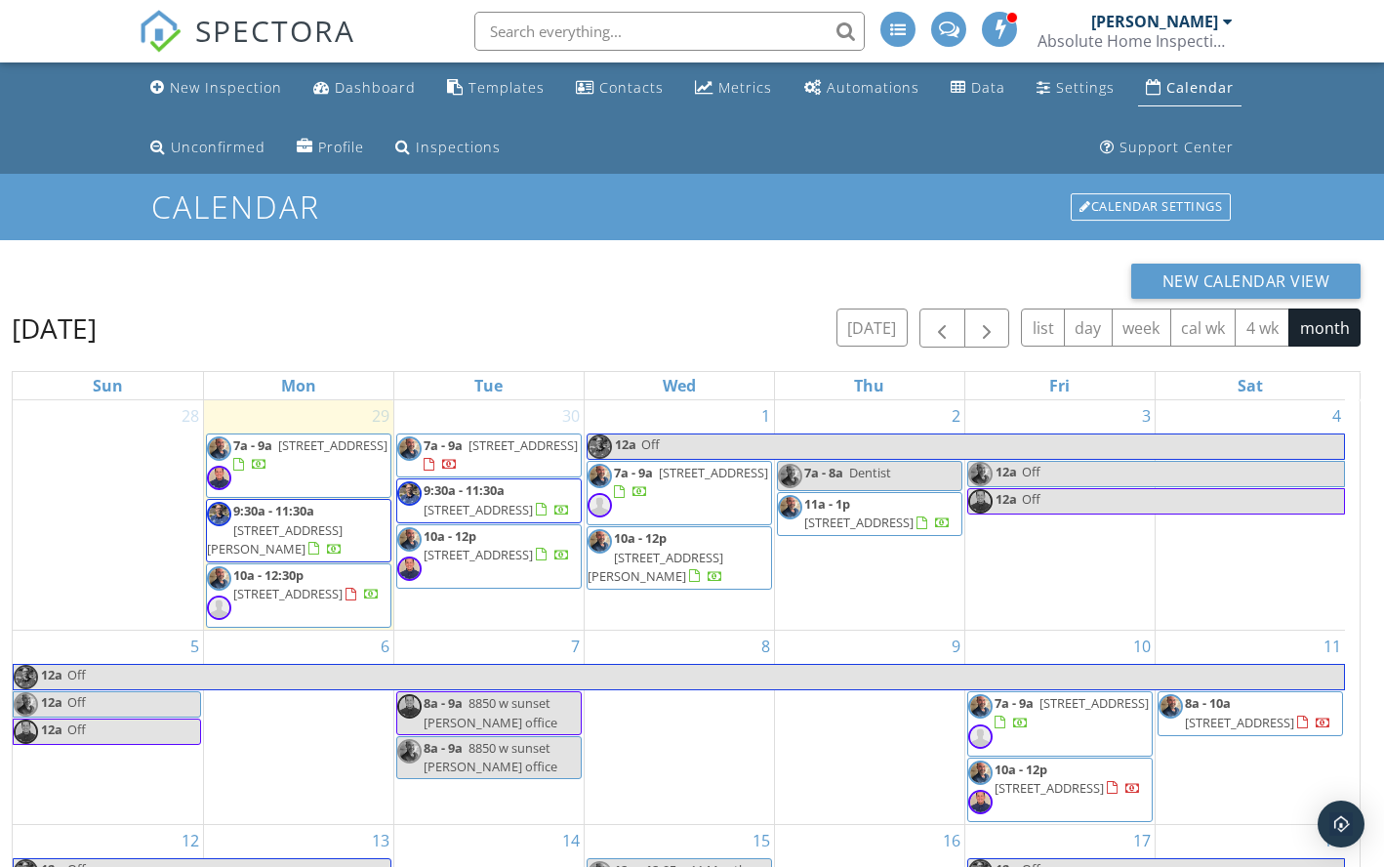
click at [501, 454] on span "[STREET_ADDRESS]" at bounding box center [522, 445] width 109 height 18
